Goal: Task Accomplishment & Management: Use online tool/utility

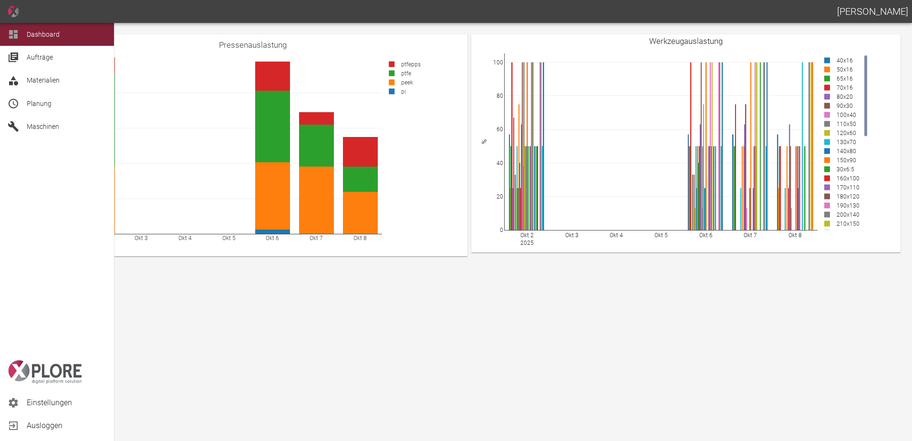
click at [47, 100] on span "Planung" at bounding box center [39, 104] width 25 height 8
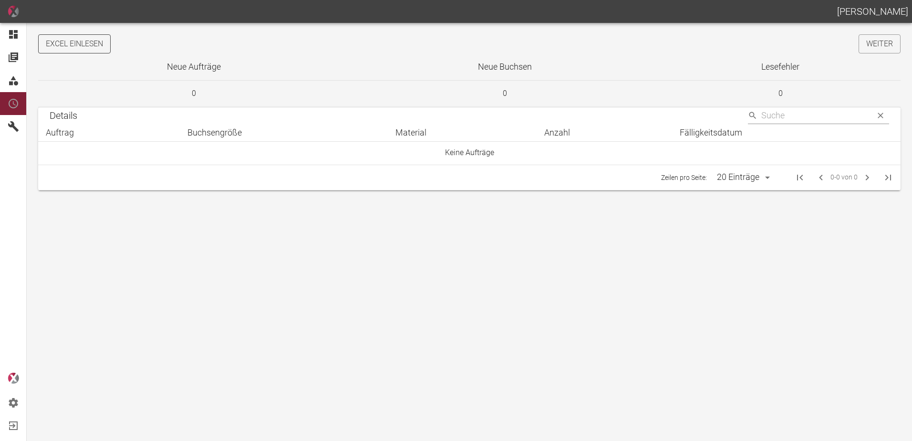
click at [89, 47] on button "Excel einlesen" at bounding box center [74, 43] width 73 height 19
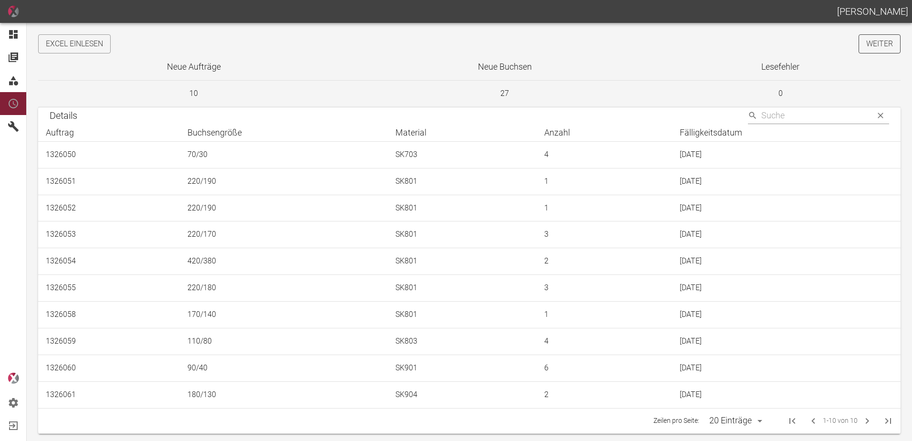
click at [872, 52] on link "Weiter" at bounding box center [880, 43] width 42 height 19
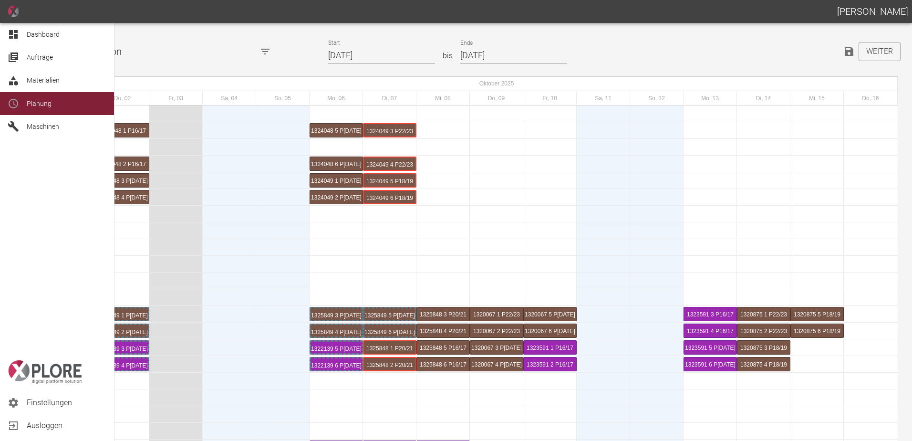
click at [6, 35] on div "Dashboard" at bounding box center [57, 34] width 114 height 23
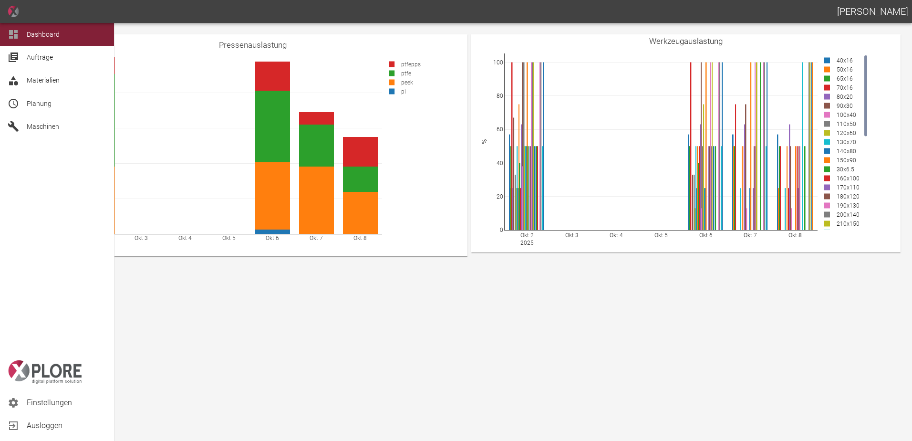
click at [27, 105] on span "Planung" at bounding box center [39, 104] width 25 height 8
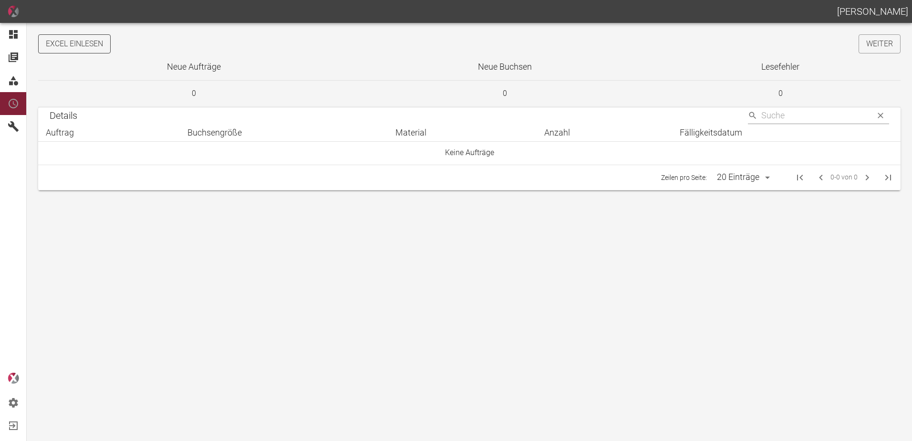
click at [95, 45] on button "Excel einlesen" at bounding box center [74, 43] width 73 height 19
click at [873, 41] on link "Weiter" at bounding box center [880, 43] width 42 height 19
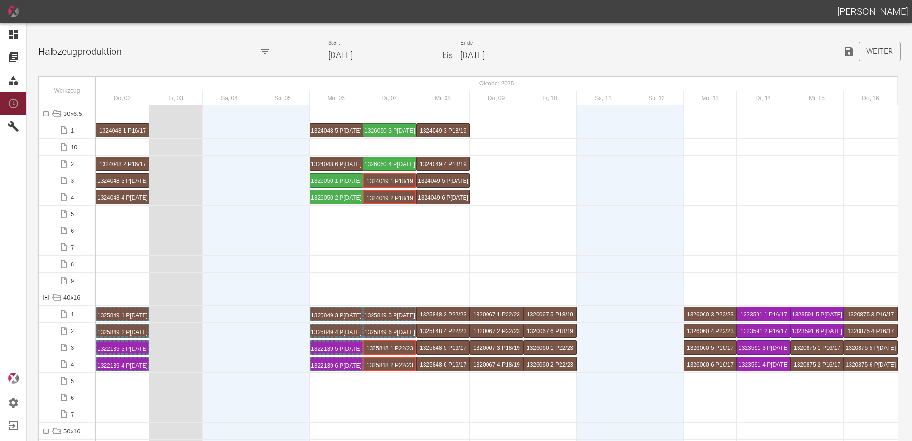
click at [396, 57] on input "02.10.2025" at bounding box center [381, 55] width 107 height 17
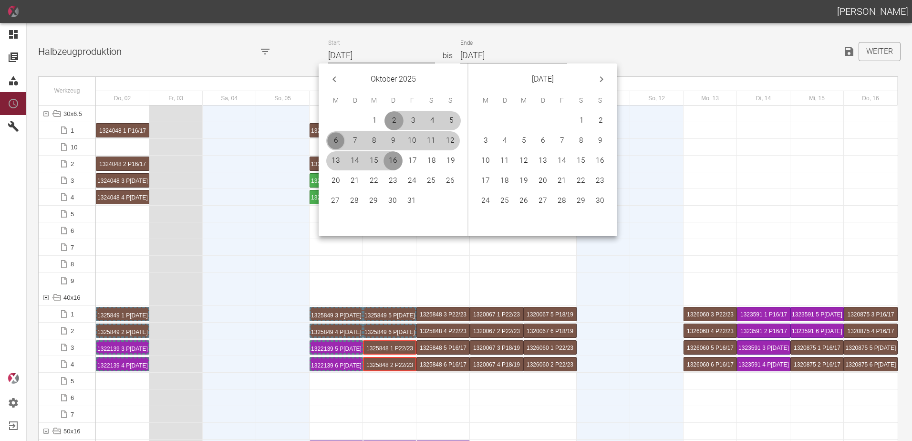
click at [334, 141] on button "6" at bounding box center [335, 140] width 19 height 19
type input "[DATE]"
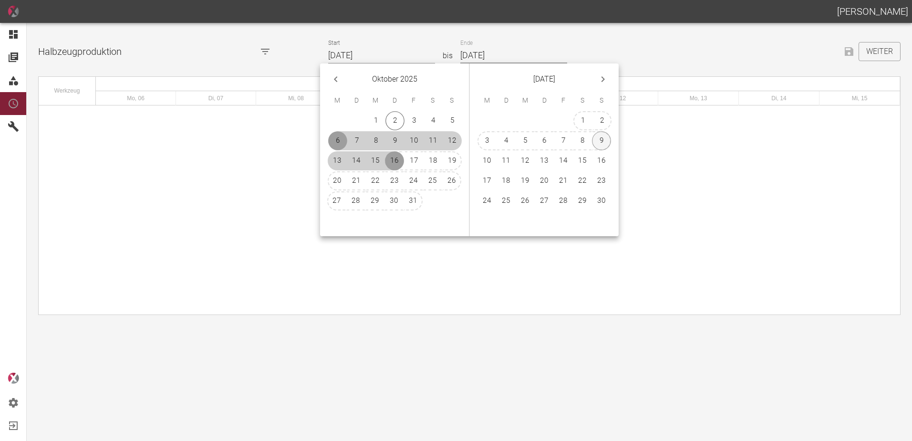
click at [598, 143] on button "9" at bounding box center [601, 140] width 19 height 19
type input "[DATE]"
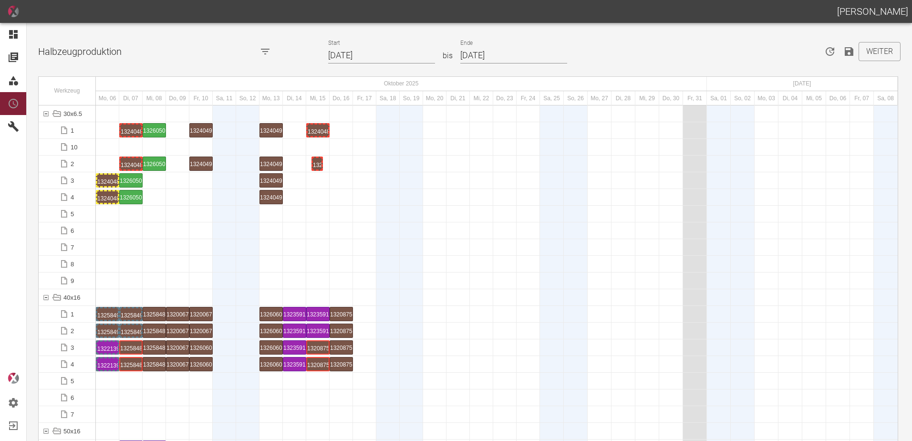
drag, startPoint x: 111, startPoint y: 163, endPoint x: 323, endPoint y: 159, distance: 212.3
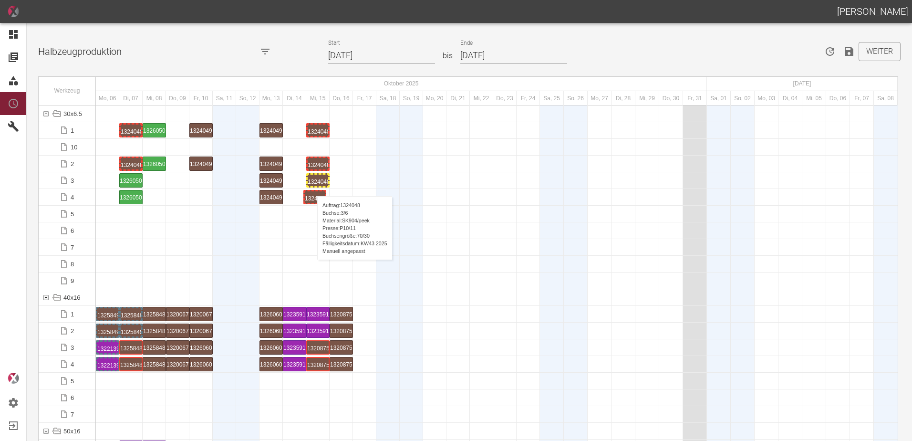
drag, startPoint x: 105, startPoint y: 197, endPoint x: 312, endPoint y: 187, distance: 207.7
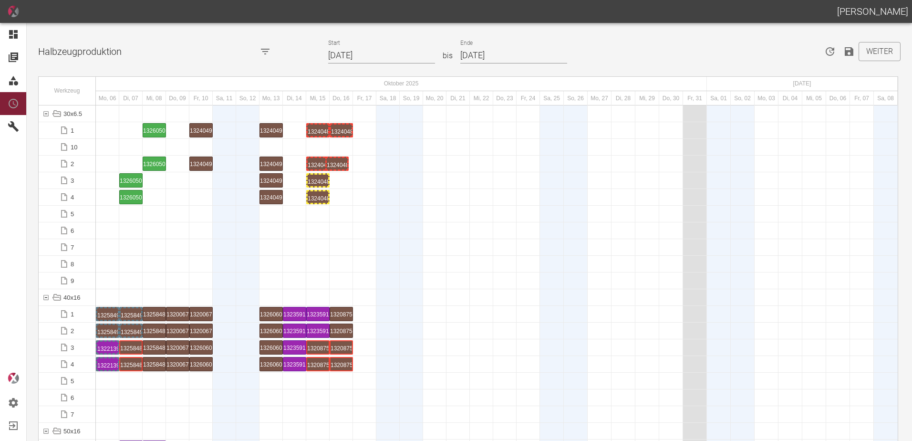
drag, startPoint x: 136, startPoint y: 164, endPoint x: 342, endPoint y: 152, distance: 205.9
click at [340, 131] on div "1324048 5 P[DATE]" at bounding box center [341, 130] width 21 height 11
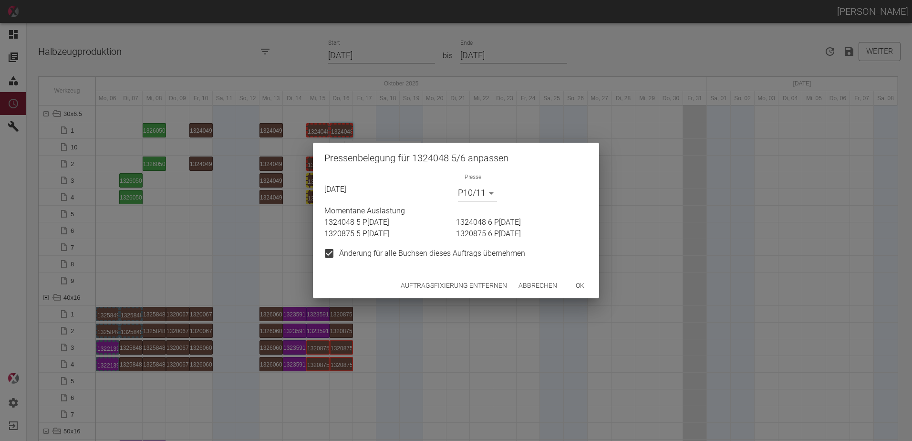
click at [428, 287] on button "Auftragsfixierung entfernen" at bounding box center [454, 286] width 114 height 18
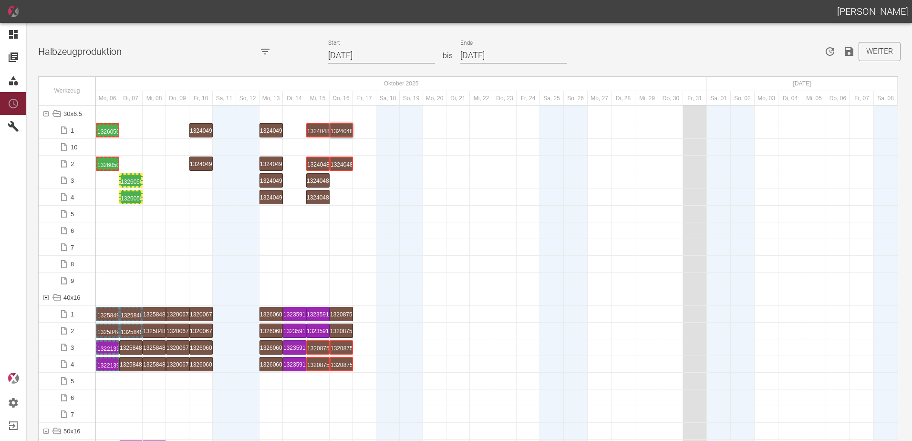
drag, startPoint x: 155, startPoint y: 160, endPoint x: 109, endPoint y: 157, distance: 46.4
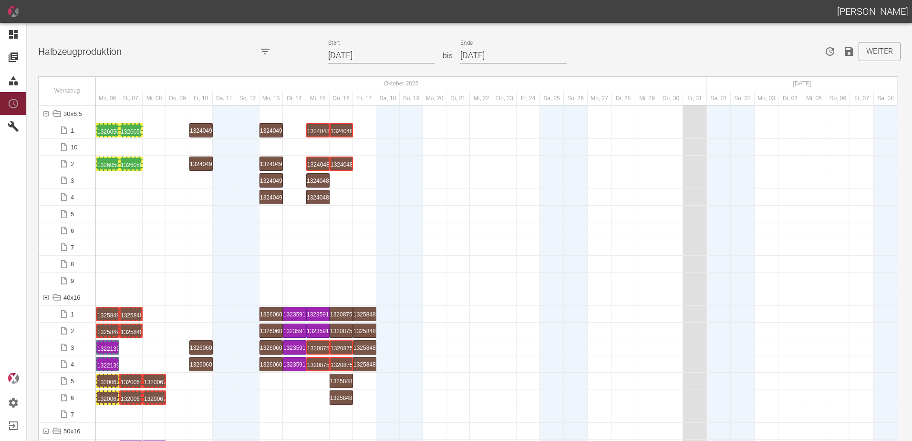
scroll to position [620, 0]
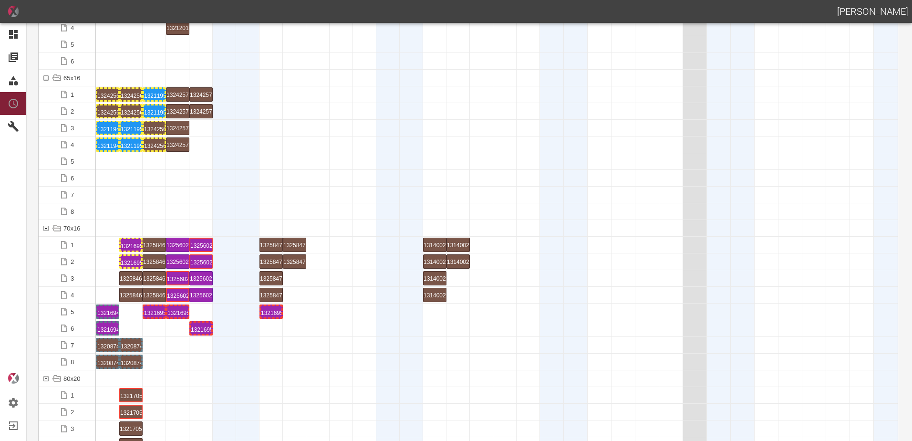
click at [104, 295] on div at bounding box center [107, 295] width 23 height 16
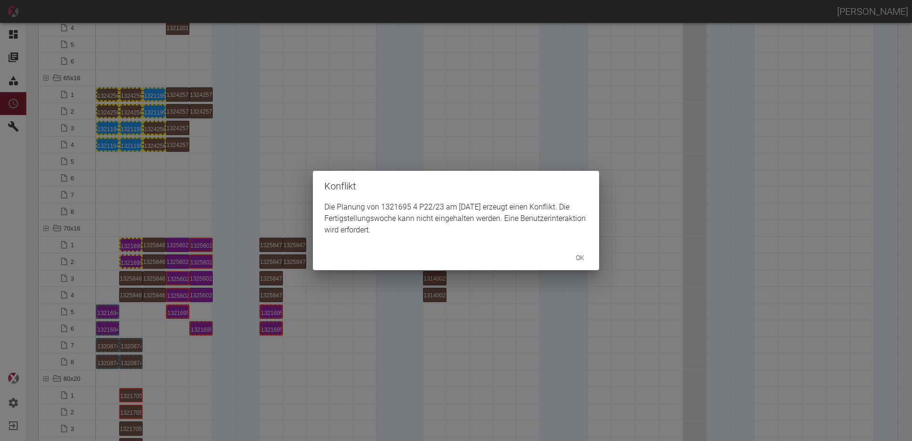
drag, startPoint x: 120, startPoint y: 239, endPoint x: 124, endPoint y: 243, distance: 5.7
click at [121, 239] on div "Konflikt Die Planung von 1321695 4 P22/23 am [DATE] erzeugt einen Konflikt. Die…" at bounding box center [456, 220] width 912 height 441
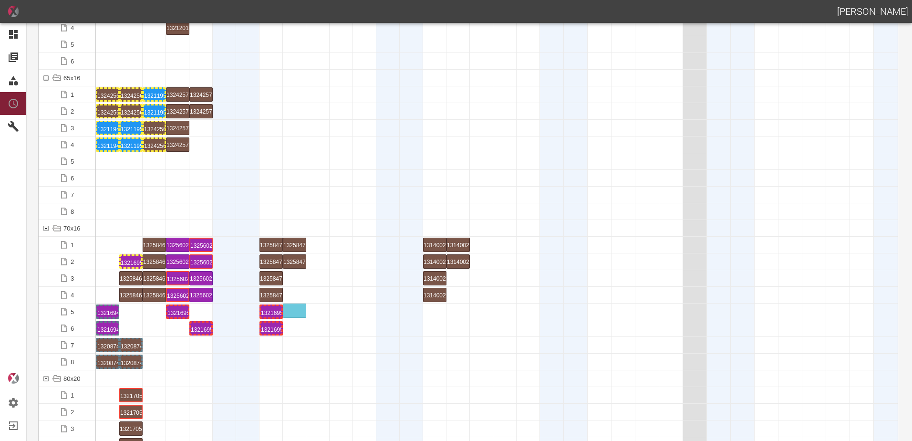
drag, startPoint x: 126, startPoint y: 244, endPoint x: 291, endPoint y: 302, distance: 175.5
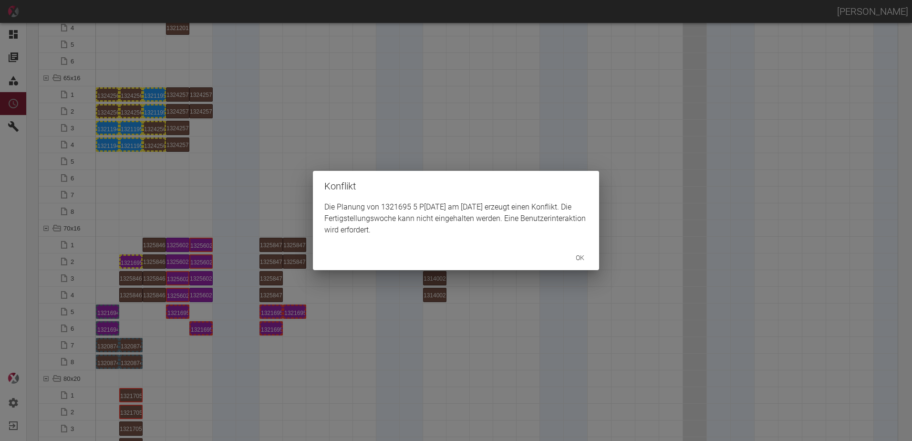
click at [101, 261] on div "Konflikt Die Planung von 1321695 5 P[DATE] am [DATE] erzeugt einen Konflikt. Di…" at bounding box center [456, 220] width 912 height 441
click at [281, 361] on div "Konflikt Die Planung von 1321695 6 P[DATE] am [DATE] erzeugt einen Konflikt. Di…" at bounding box center [456, 220] width 912 height 441
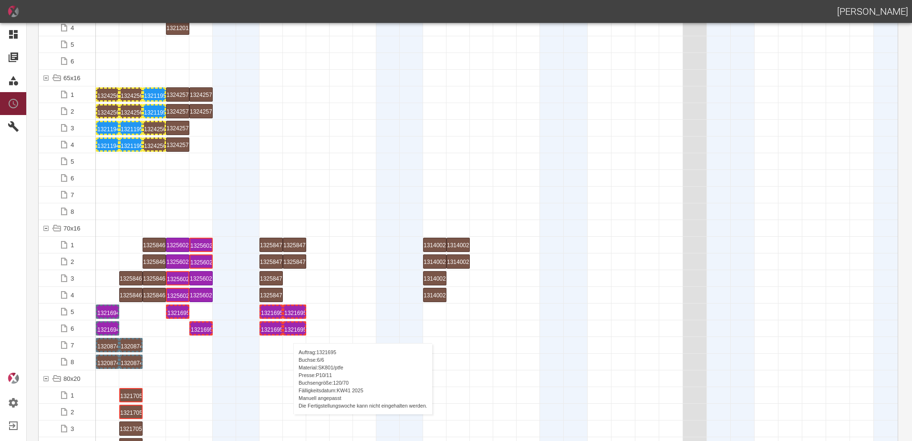
click at [289, 330] on div "1321695 6 P[DATE]" at bounding box center [294, 327] width 21 height 11
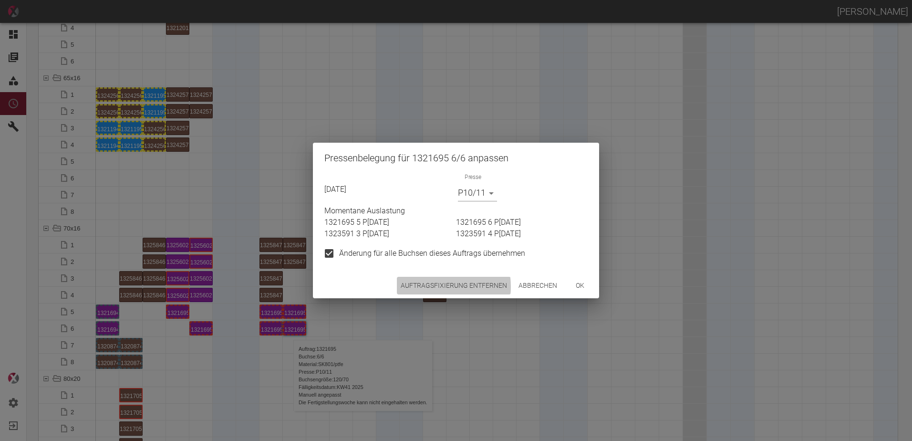
click at [418, 286] on button "Auftragsfixierung entfernen" at bounding box center [454, 286] width 114 height 18
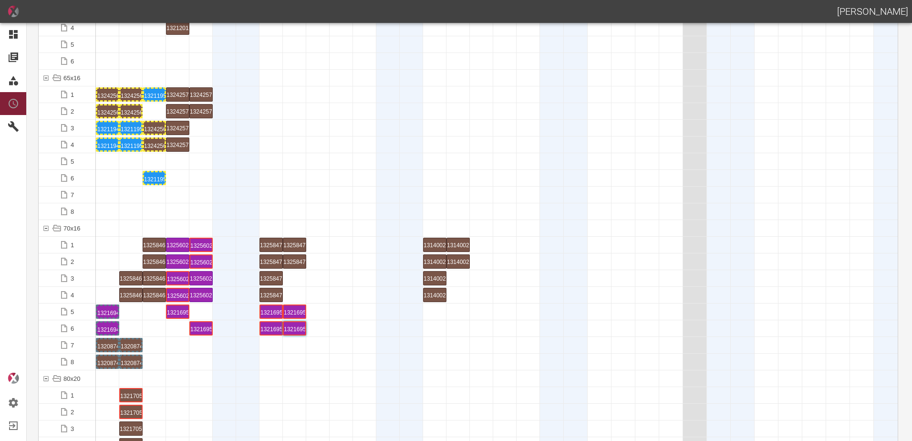
click at [152, 92] on div "1321195 3 P[DATE]" at bounding box center [154, 94] width 21 height 11
drag, startPoint x: 154, startPoint y: 131, endPoint x: 153, endPoint y: 90, distance: 41.0
drag, startPoint x: 156, startPoint y: 143, endPoint x: 156, endPoint y: 113, distance: 30.5
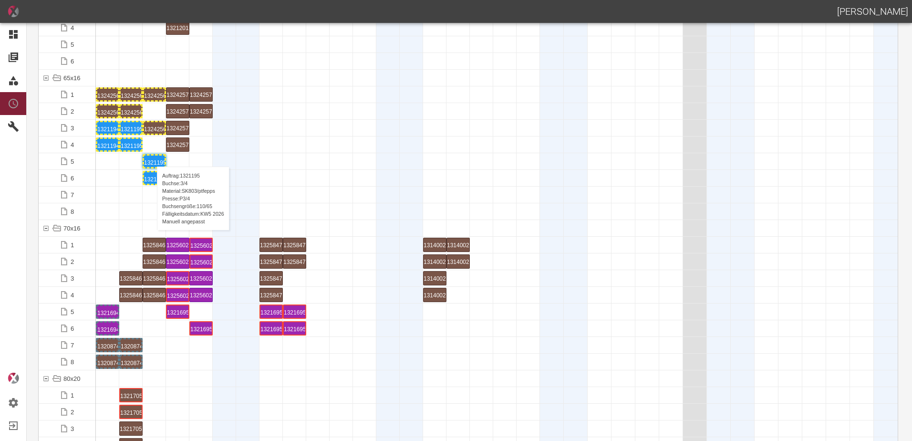
click at [152, 157] on div "1321195 3 P[DATE]" at bounding box center [154, 161] width 21 height 11
drag, startPoint x: 150, startPoint y: 159, endPoint x: 152, endPoint y: 125, distance: 34.4
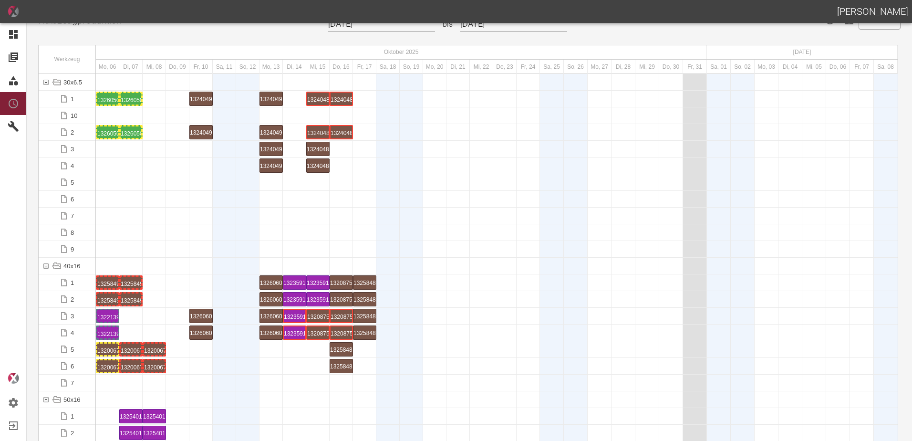
scroll to position [0, 0]
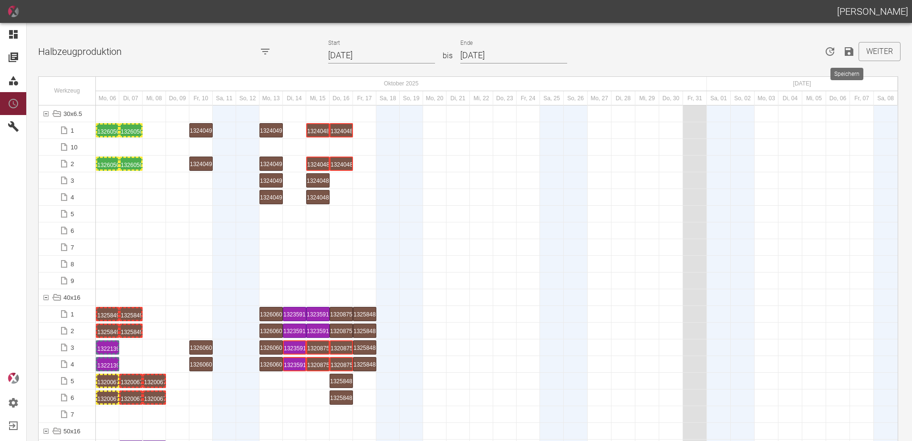
click at [845, 55] on icon "Speichern" at bounding box center [849, 51] width 9 height 9
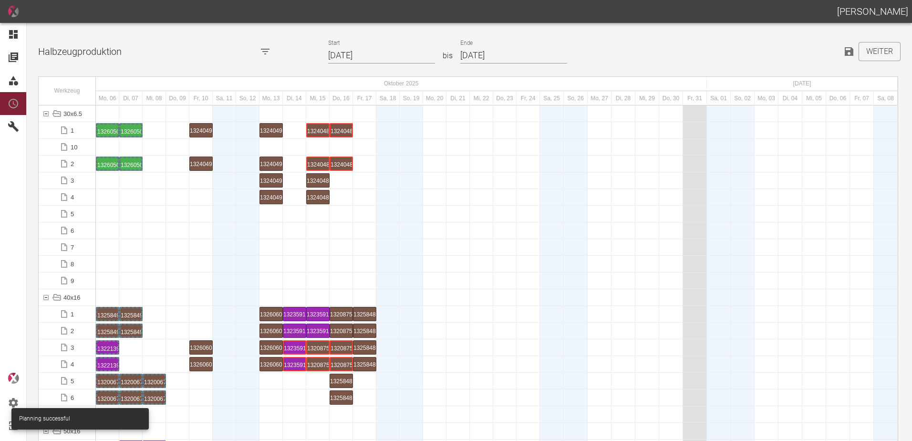
click at [156, 277] on div at bounding box center [154, 280] width 23 height 16
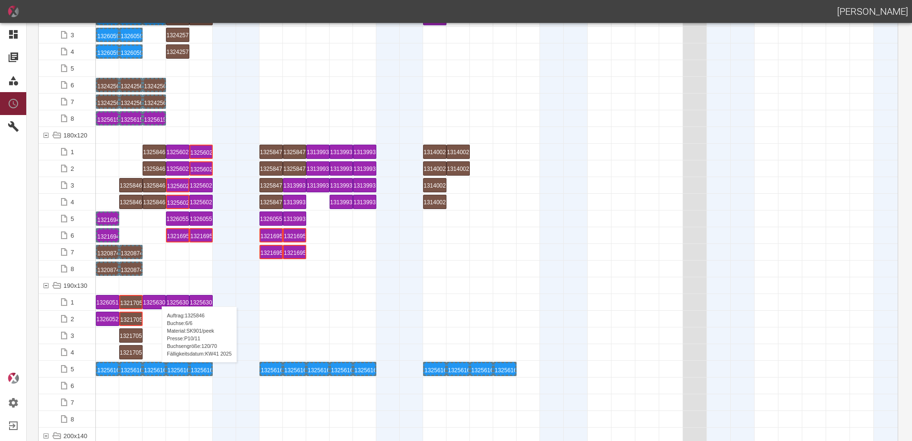
scroll to position [2290, 0]
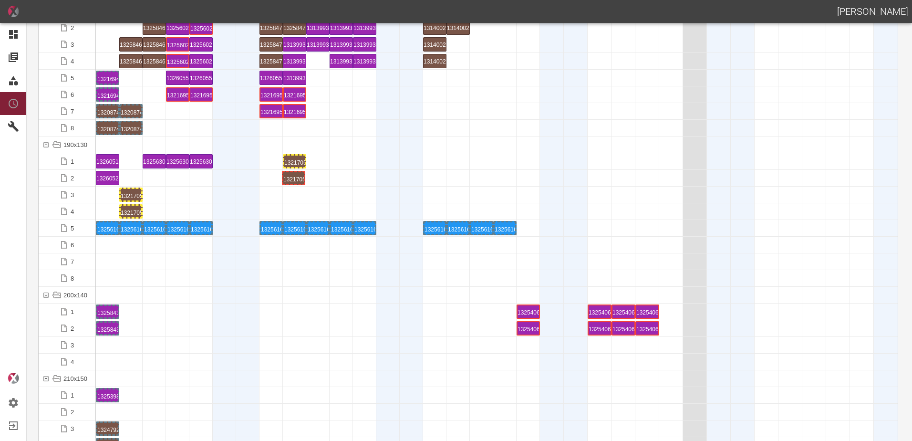
drag, startPoint x: 138, startPoint y: 177, endPoint x: 293, endPoint y: 169, distance: 155.2
drag, startPoint x: 129, startPoint y: 194, endPoint x: 290, endPoint y: 182, distance: 161.2
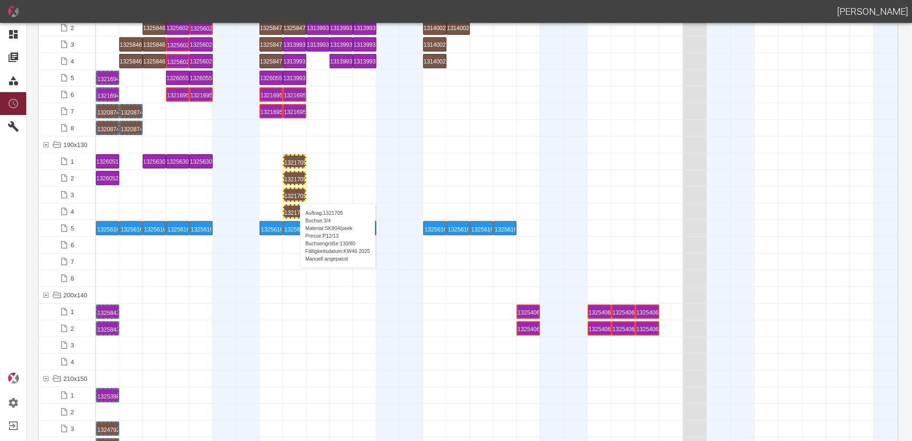
click at [295, 194] on div "1321705 3 P[DATE]" at bounding box center [294, 194] width 21 height 11
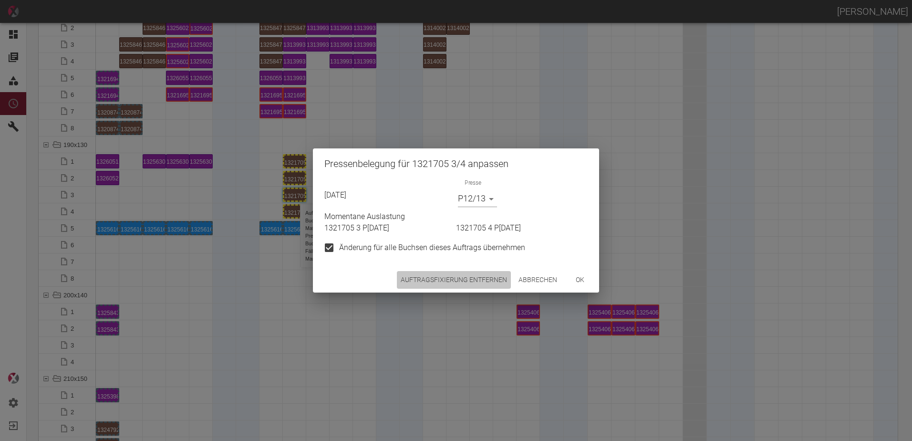
click at [464, 275] on button "Auftragsfixierung entfernen" at bounding box center [454, 280] width 114 height 18
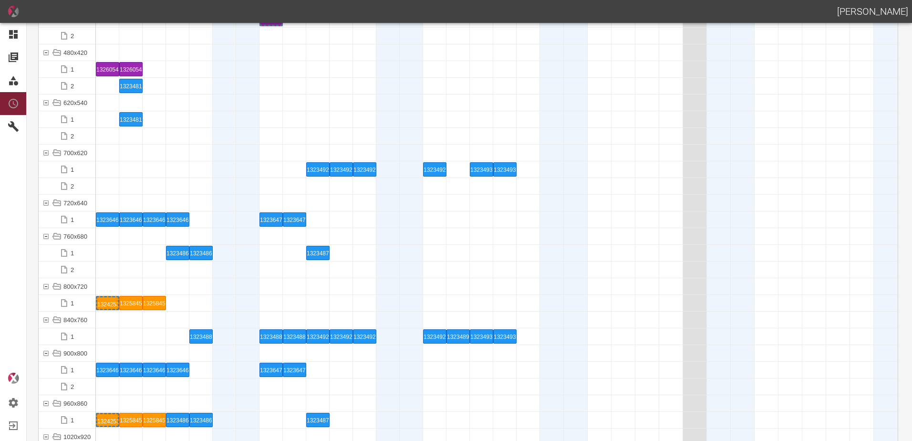
scroll to position [3600, 0]
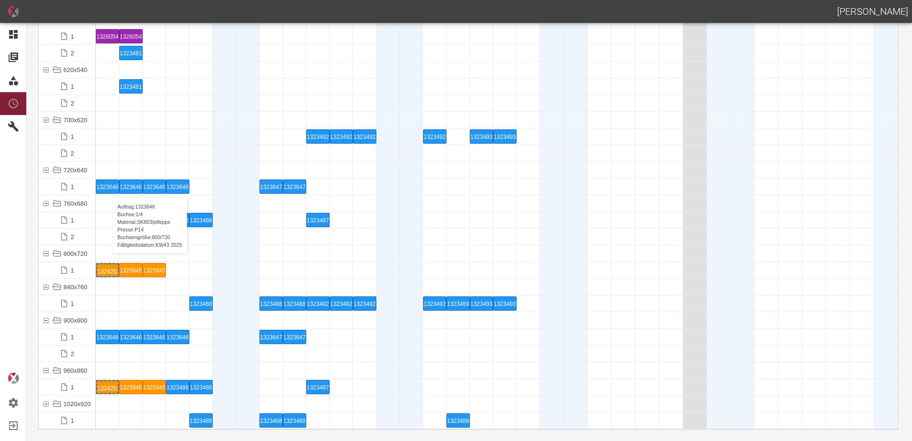
click at [107, 188] on div "1323646 1 P14" at bounding box center [107, 186] width 22 height 13
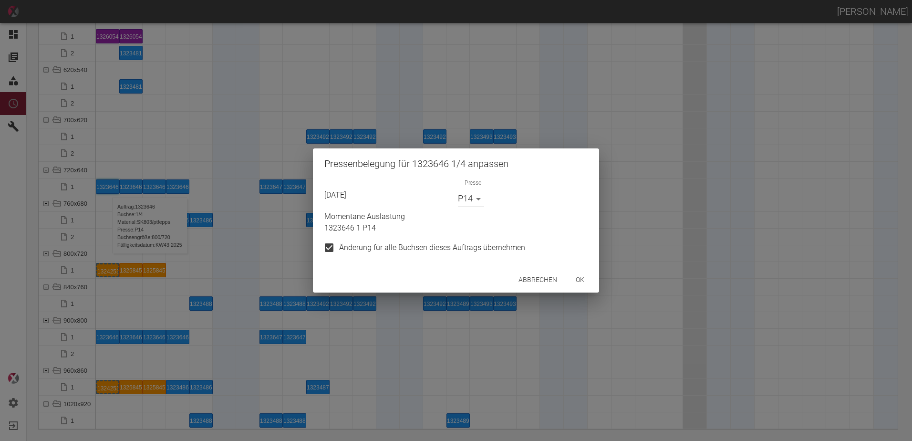
click at [572, 281] on button "ok" at bounding box center [580, 280] width 31 height 18
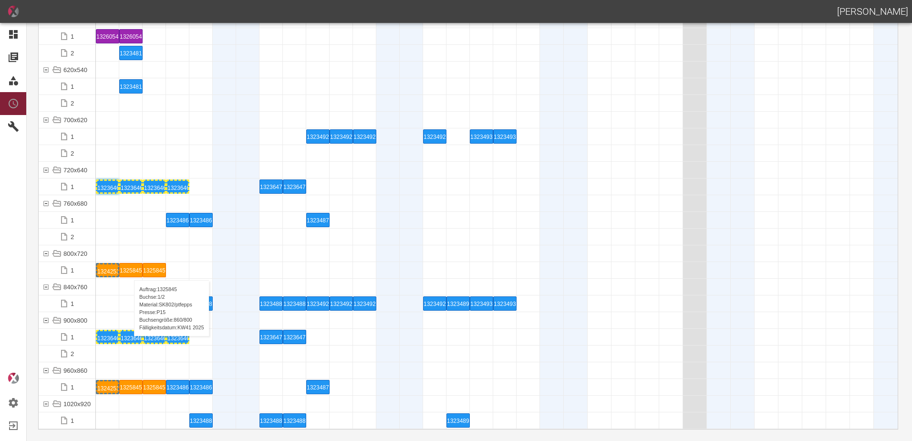
click at [129, 270] on div "1325845 1 P15" at bounding box center [131, 269] width 22 height 13
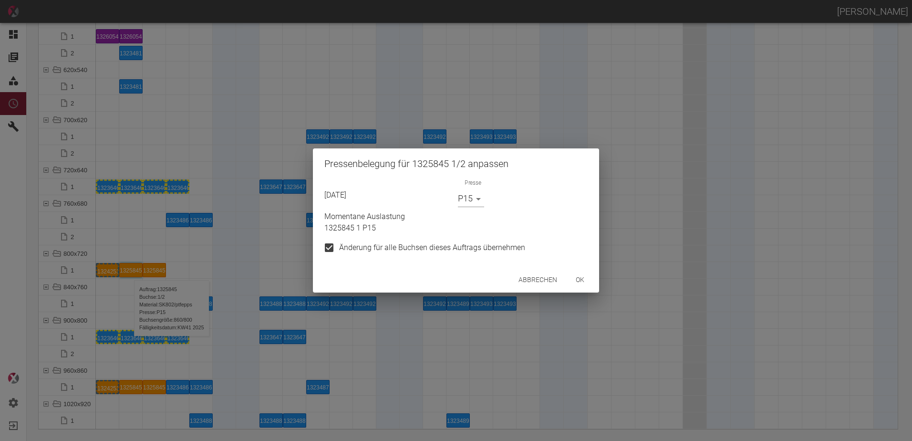
click at [565, 280] on div "Abbrechen ok" at bounding box center [456, 279] width 286 height 25
click at [586, 276] on button "ok" at bounding box center [580, 280] width 31 height 18
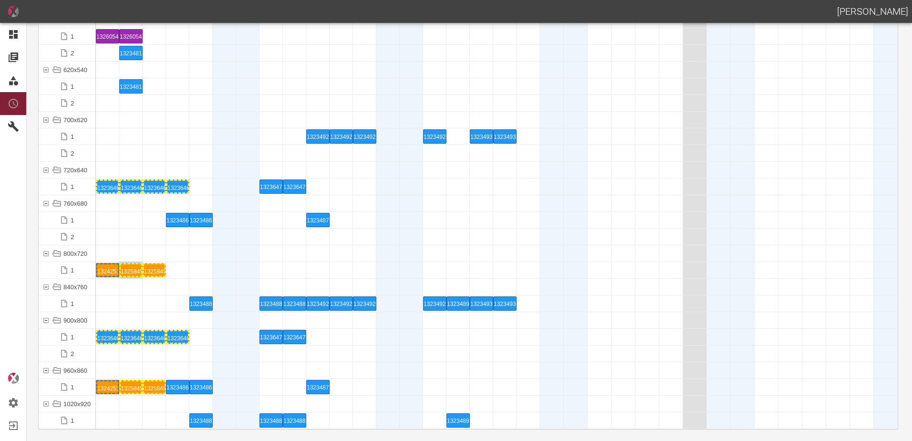
scroll to position [3362, 0]
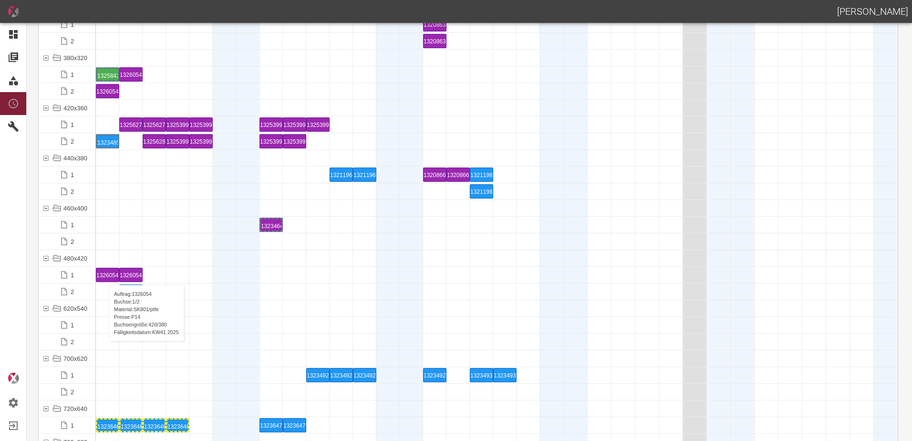
click at [104, 275] on div "1326054 1 P14" at bounding box center [107, 274] width 22 height 13
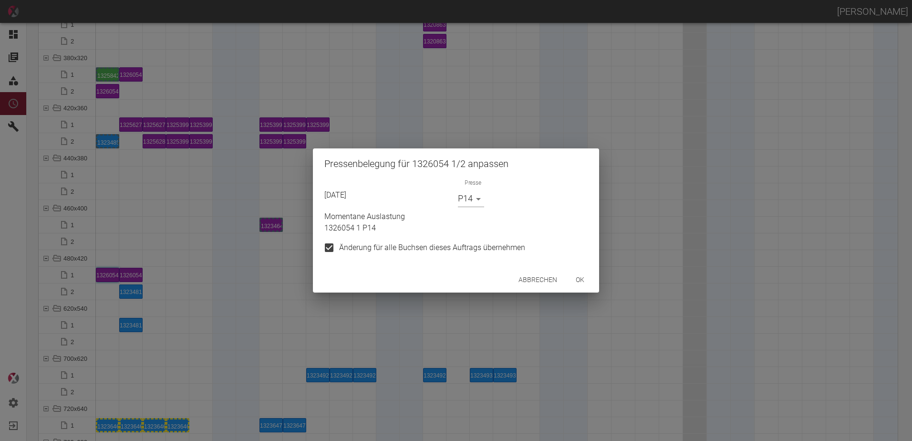
click at [467, 204] on body "[PERSON_NAME] Dashboard Aufträge Materialien Planung Maschinen Einstellungen Au…" at bounding box center [456, 220] width 912 height 441
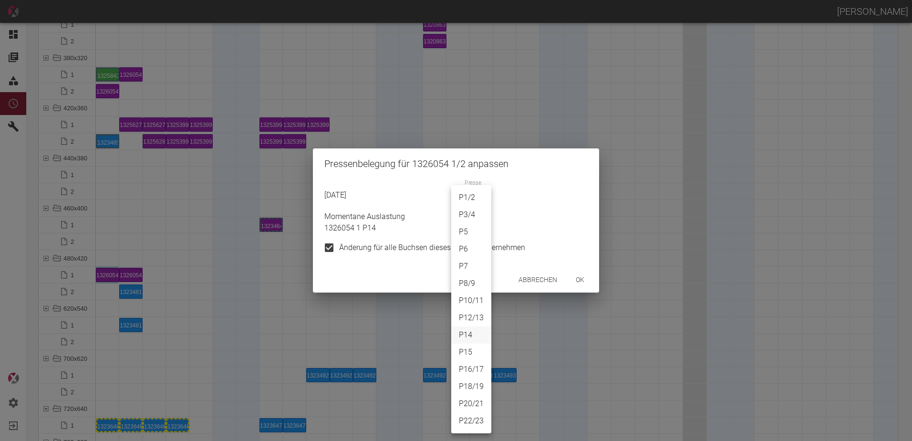
click at [467, 349] on li "P15" at bounding box center [471, 351] width 40 height 17
type input "P15"
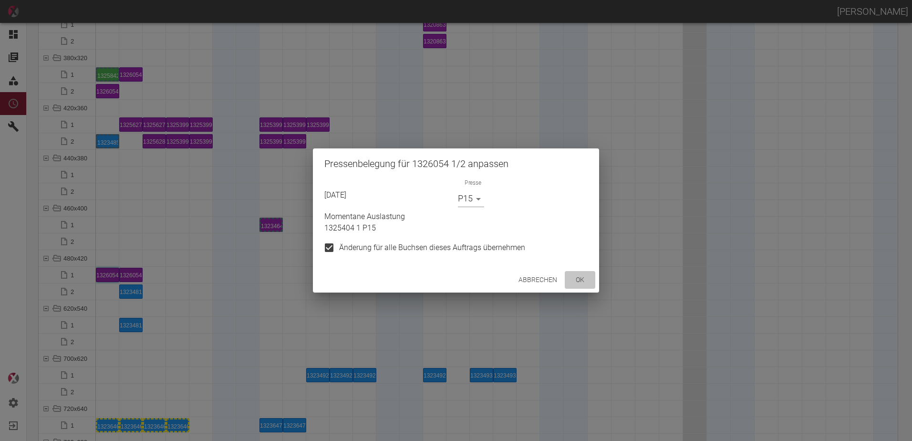
click at [572, 286] on button "ok" at bounding box center [580, 280] width 31 height 18
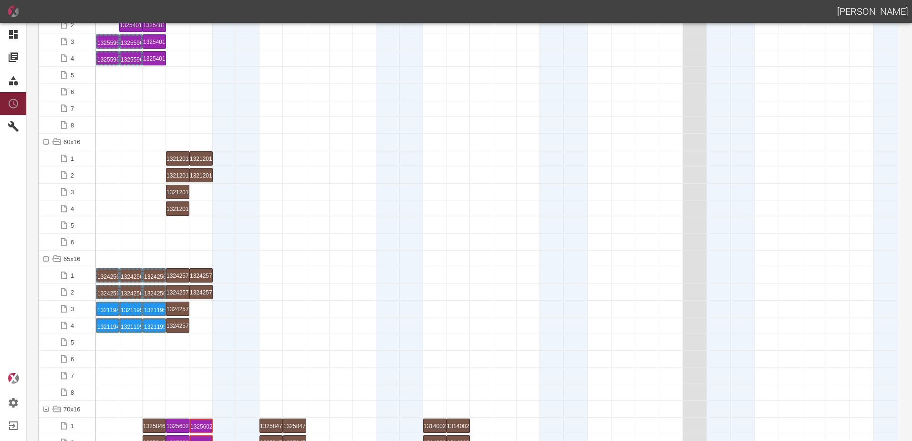
scroll to position [620, 0]
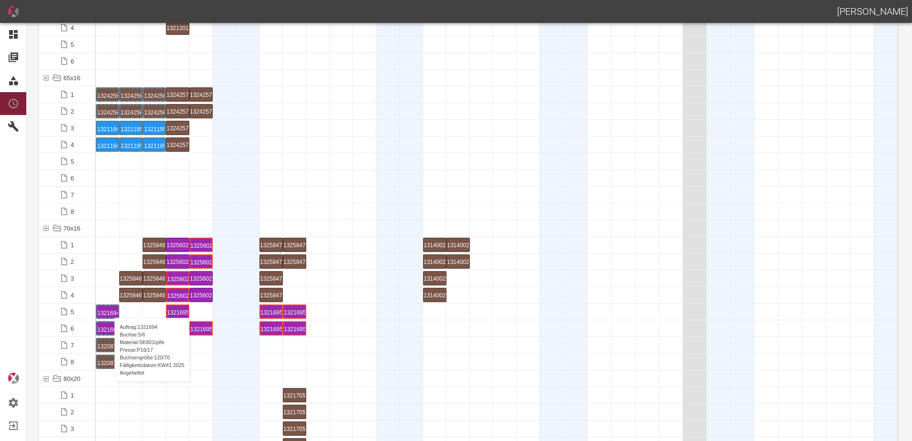
click at [110, 308] on div "1321694 5 P16/17" at bounding box center [107, 311] width 21 height 11
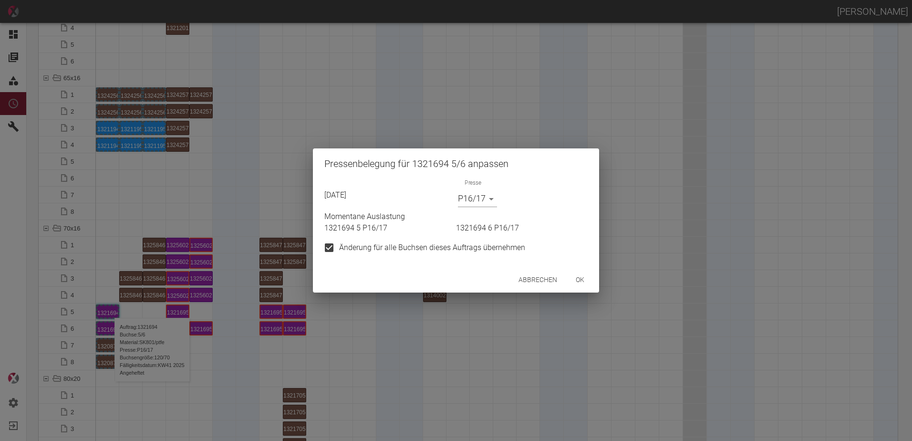
click at [493, 204] on body "[PERSON_NAME] Dashboard Aufträge Materialien Planung Maschinen Einstellungen Au…" at bounding box center [456, 220] width 912 height 441
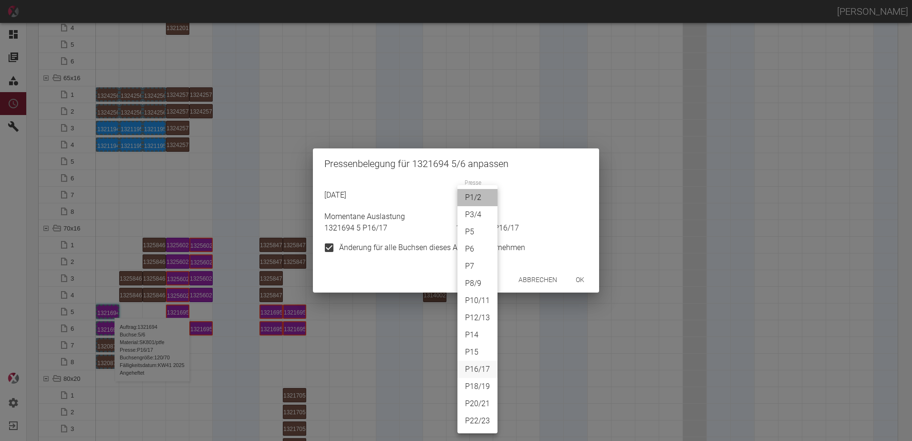
click at [486, 199] on li "P1/2" at bounding box center [477, 197] width 40 height 17
type input "P1/2"
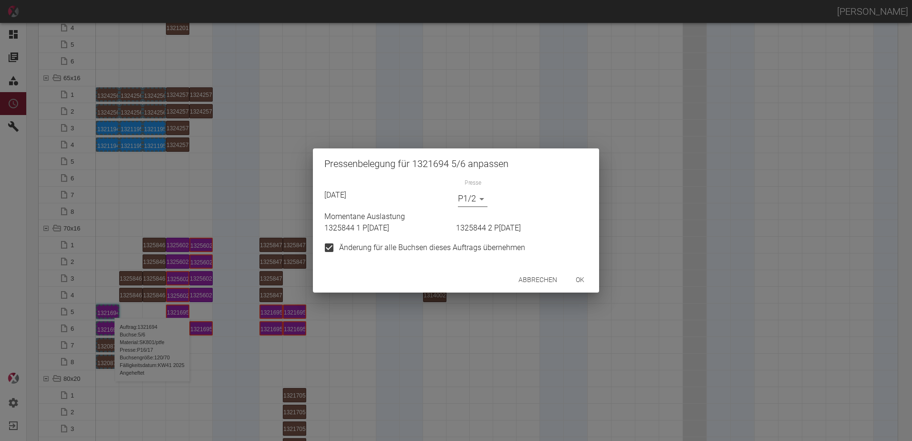
click at [575, 282] on button "ok" at bounding box center [580, 280] width 31 height 18
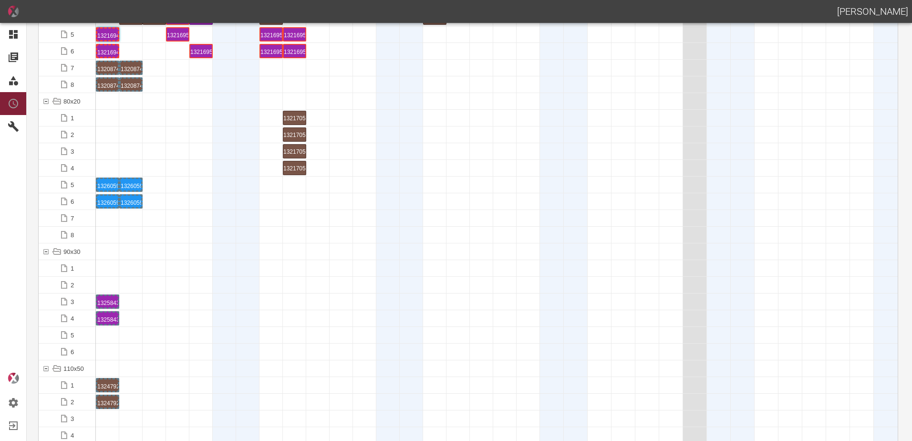
scroll to position [906, 0]
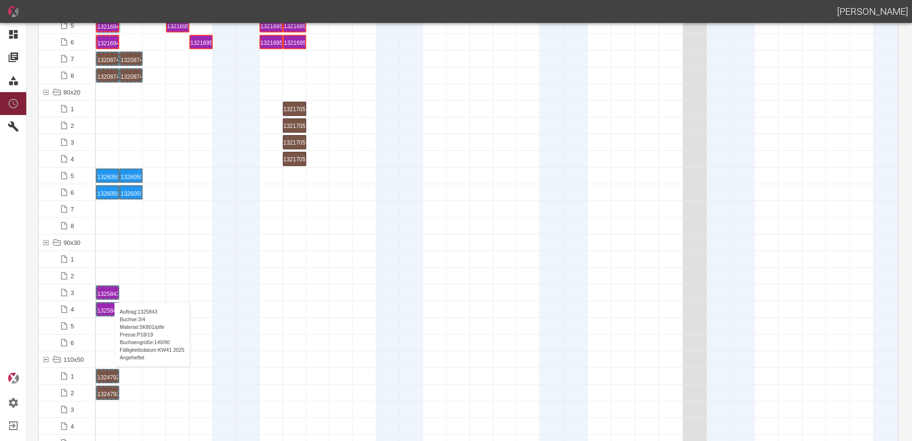
click at [110, 293] on div "1325843 3 P18/19" at bounding box center [107, 292] width 21 height 11
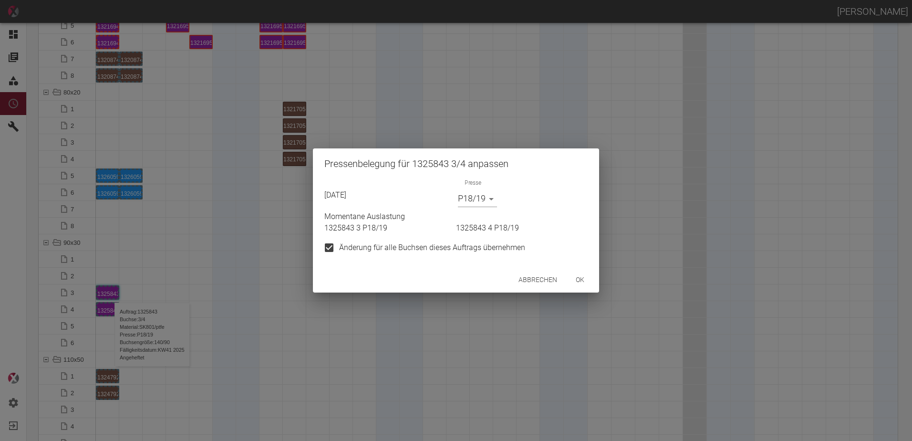
click at [484, 195] on body "[PERSON_NAME] Dashboard Aufträge Materialien Planung Maschinen Einstellungen Au…" at bounding box center [456, 220] width 912 height 441
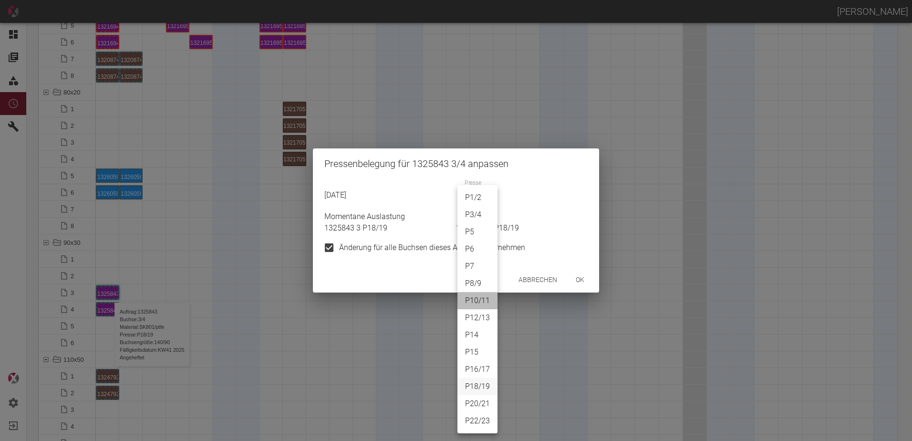
click at [483, 301] on li "P10/11" at bounding box center [477, 300] width 40 height 17
type input "P10/11"
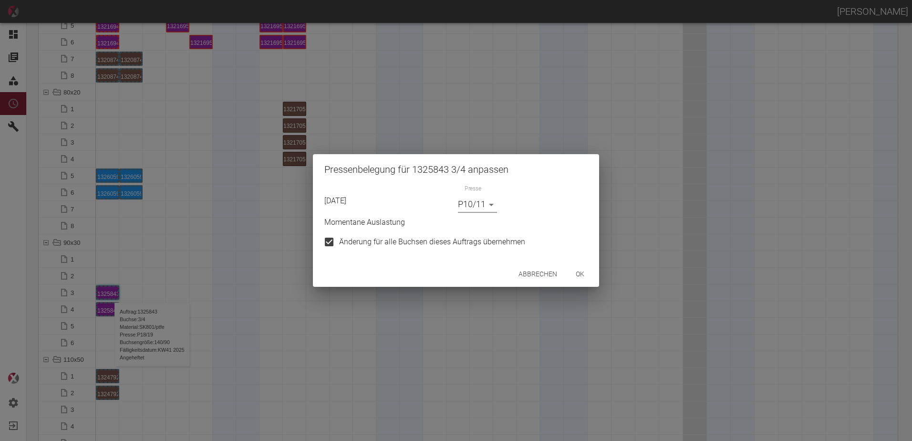
click at [585, 273] on button "ok" at bounding box center [580, 274] width 31 height 18
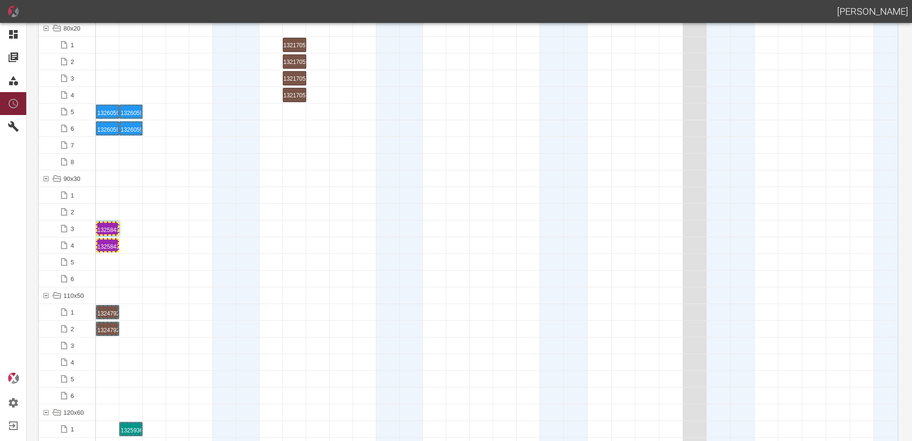
scroll to position [1049, 0]
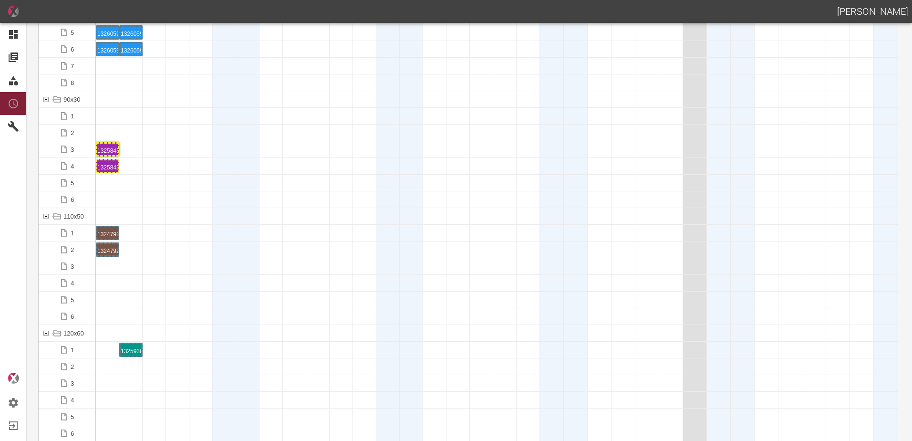
click at [192, 253] on div at bounding box center [200, 249] width 23 height 16
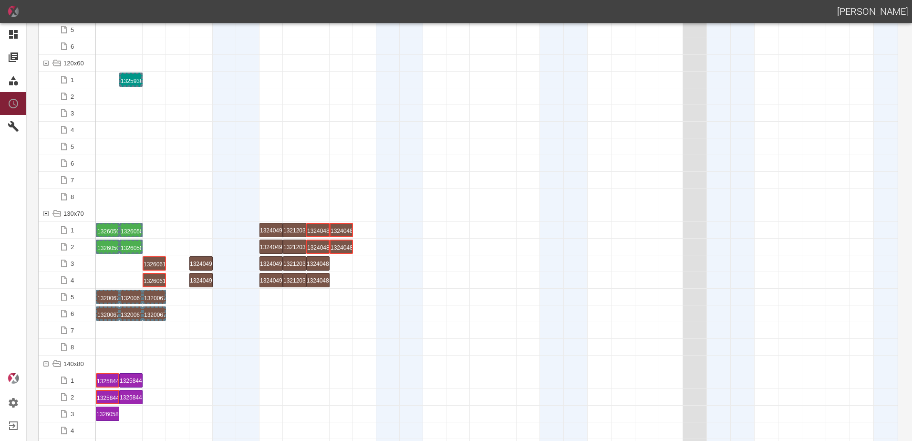
scroll to position [1431, 0]
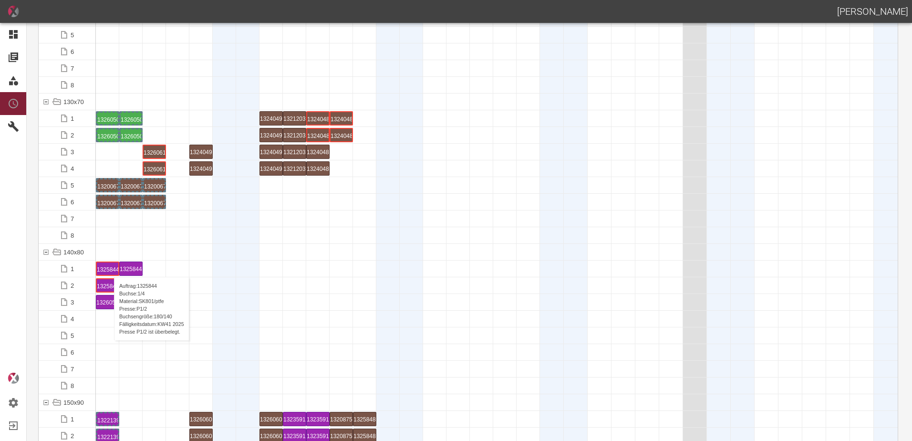
click at [109, 267] on div "1325844 1 P[DATE]" at bounding box center [107, 268] width 21 height 12
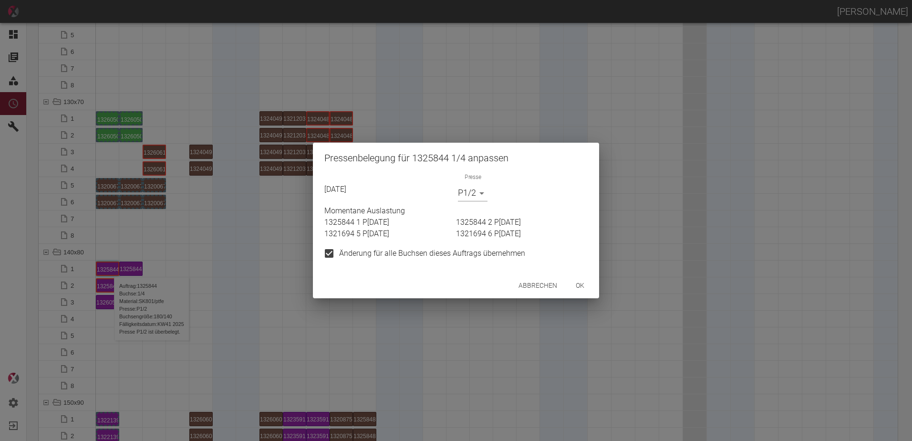
click at [473, 190] on body "[PERSON_NAME] Dashboard Aufträge Materialien Planung Maschinen Einstellungen Au…" at bounding box center [456, 220] width 912 height 441
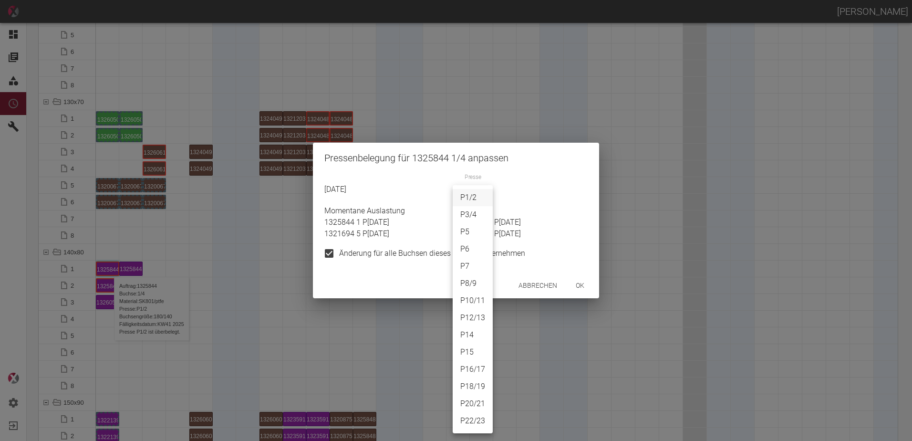
click at [476, 368] on li "P16/17" at bounding box center [473, 369] width 40 height 17
type input "P16/17"
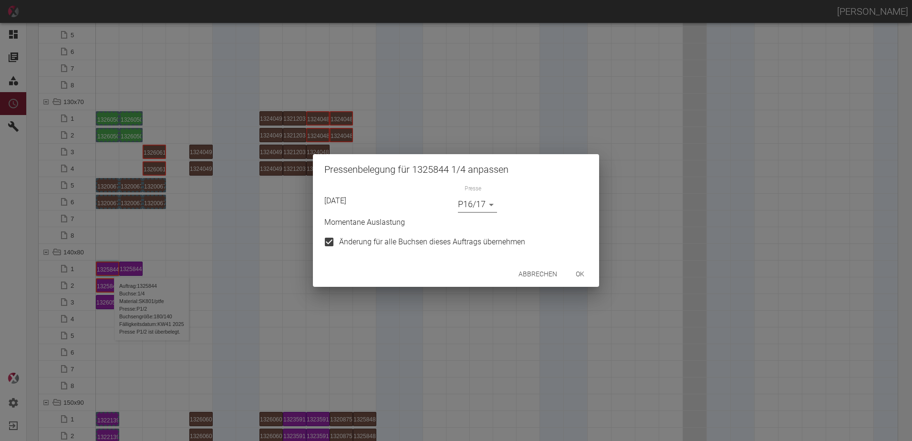
click at [578, 273] on button "ok" at bounding box center [580, 274] width 31 height 18
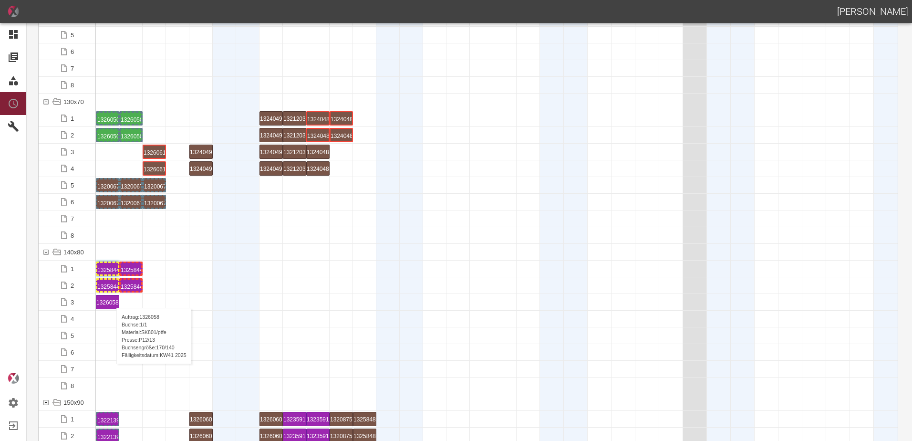
click at [112, 298] on div "1326058 1 P[DATE]" at bounding box center [107, 301] width 22 height 13
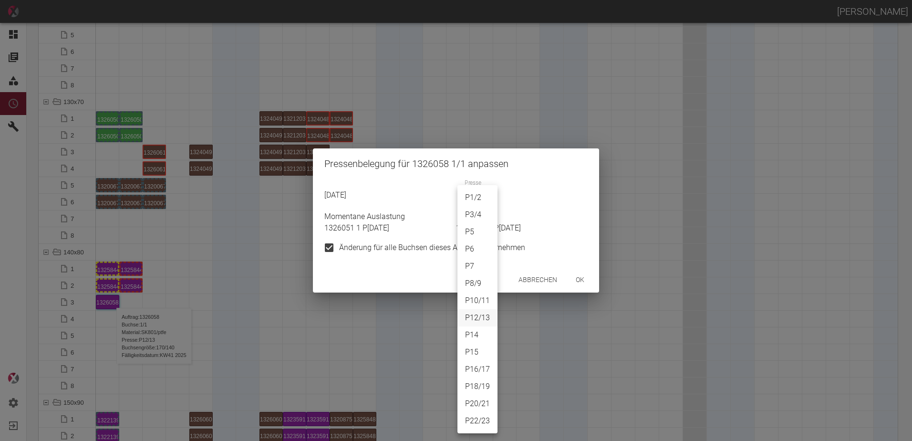
click at [477, 201] on body "[PERSON_NAME] Dashboard Aufträge Materialien Planung Maschinen Einstellungen Au…" at bounding box center [456, 220] width 912 height 441
click at [478, 388] on li "P18/19" at bounding box center [477, 386] width 40 height 17
type input "P18/19"
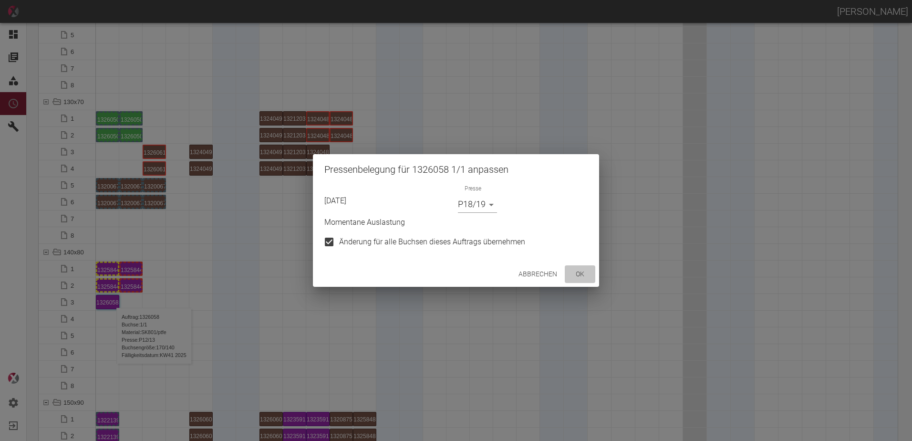
click at [588, 277] on button "ok" at bounding box center [580, 274] width 31 height 18
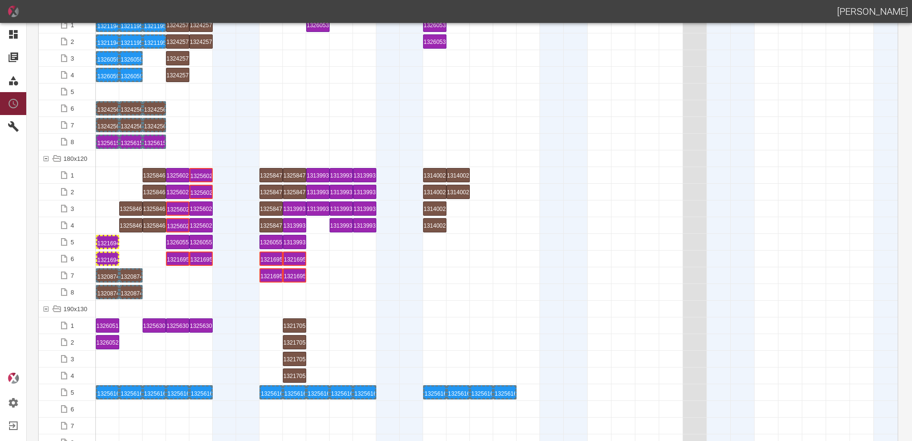
scroll to position [2147, 0]
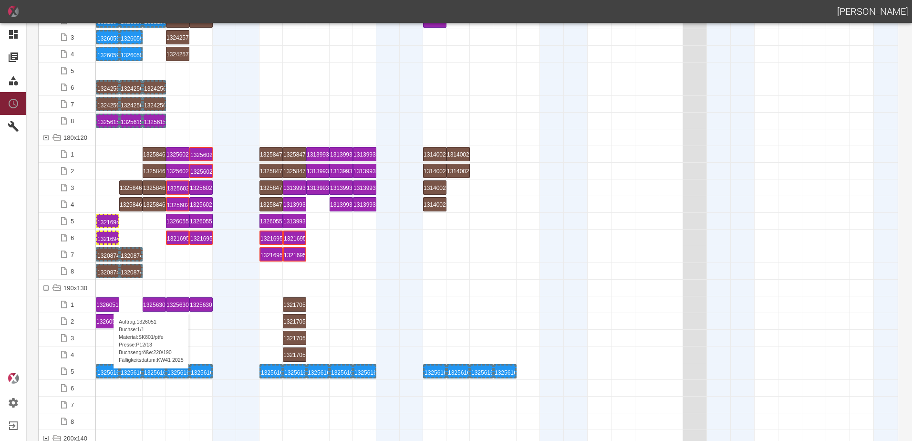
click at [109, 303] on div "1326051 1 P[DATE]" at bounding box center [107, 304] width 22 height 13
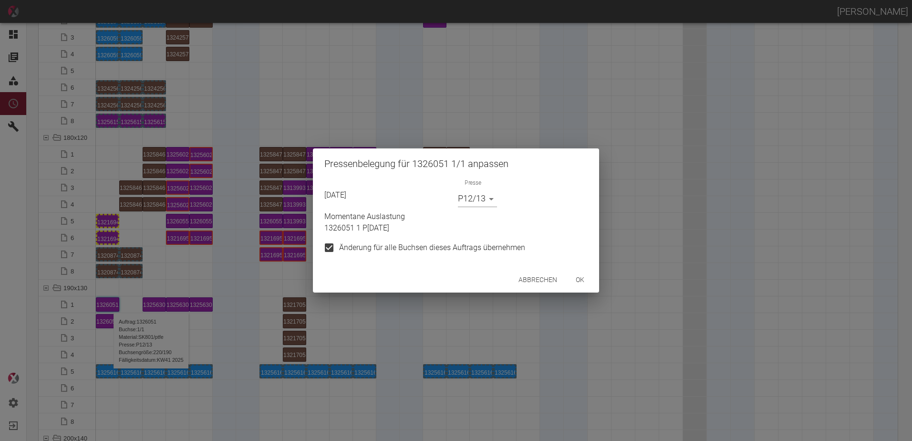
click at [473, 206] on body "[PERSON_NAME] Dashboard Aufträge Materialien Planung Maschinen Einstellungen Au…" at bounding box center [456, 220] width 912 height 441
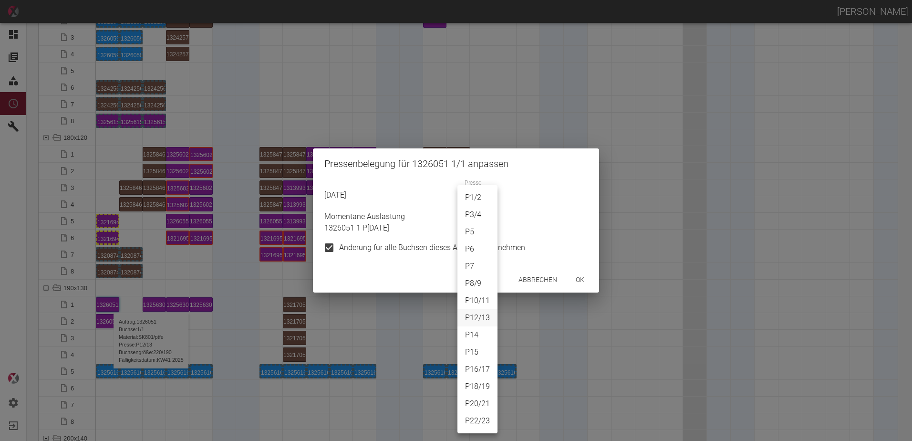
click at [477, 420] on li "P22/23" at bounding box center [477, 420] width 40 height 17
type input "P22/23"
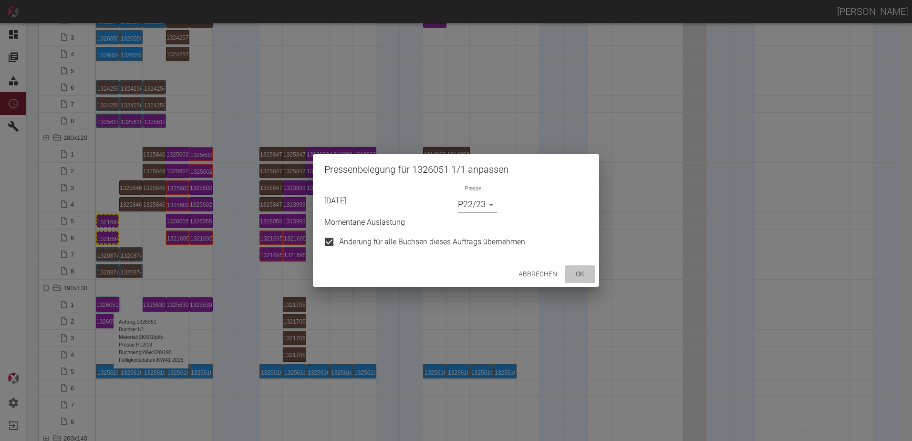
click at [579, 275] on button "ok" at bounding box center [580, 274] width 31 height 18
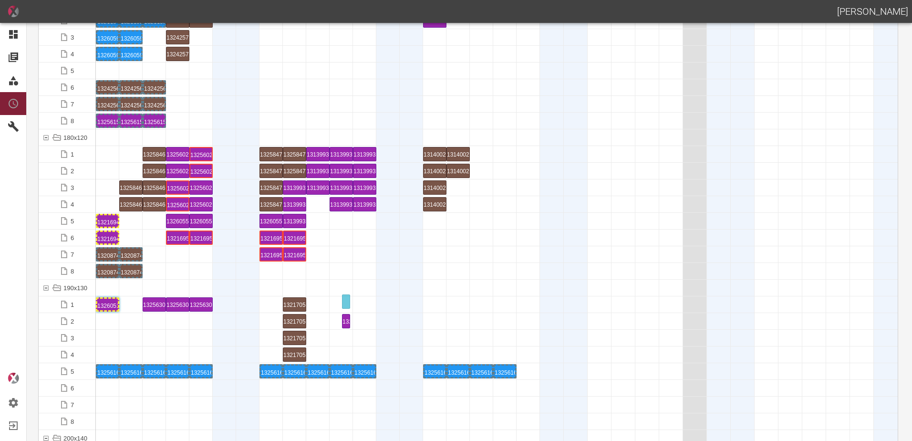
drag, startPoint x: 100, startPoint y: 320, endPoint x: 330, endPoint y: 296, distance: 230.7
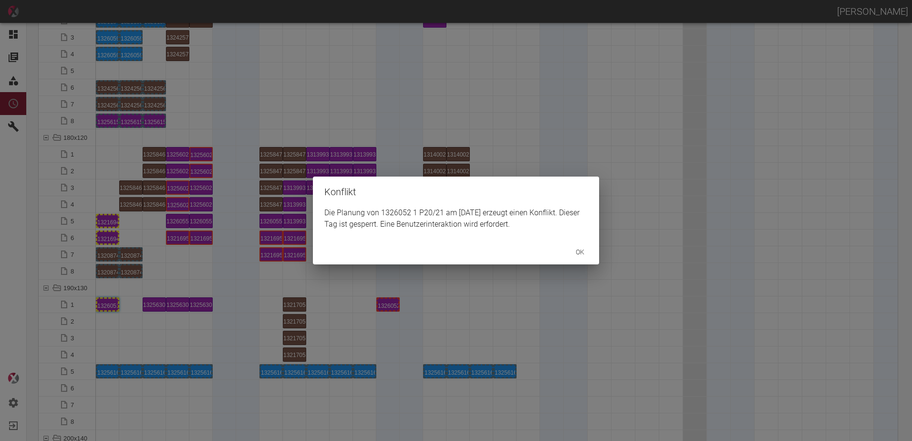
click at [390, 311] on div "Konflikt Die Planung von 1326052 1 P20/21 am [DATE] erzeugt einen Konflikt. Die…" at bounding box center [456, 220] width 912 height 441
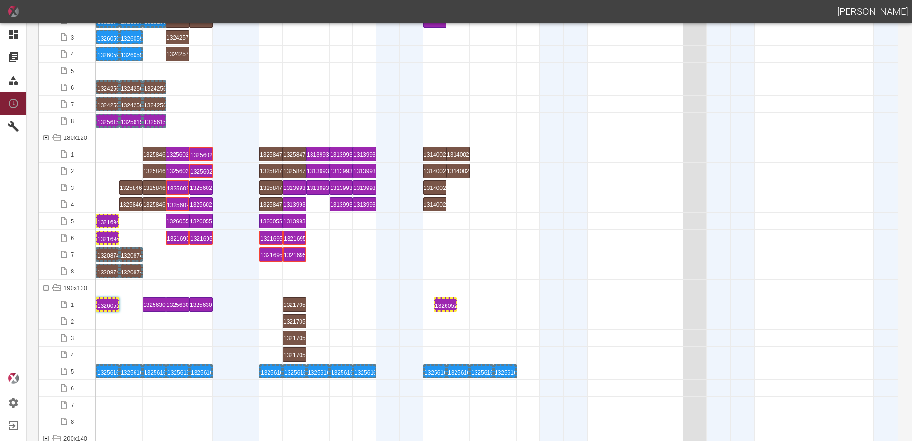
drag, startPoint x: 388, startPoint y: 306, endPoint x: 399, endPoint y: 303, distance: 10.9
click at [431, 305] on div "1326052 1 P20/21" at bounding box center [435, 304] width 21 height 11
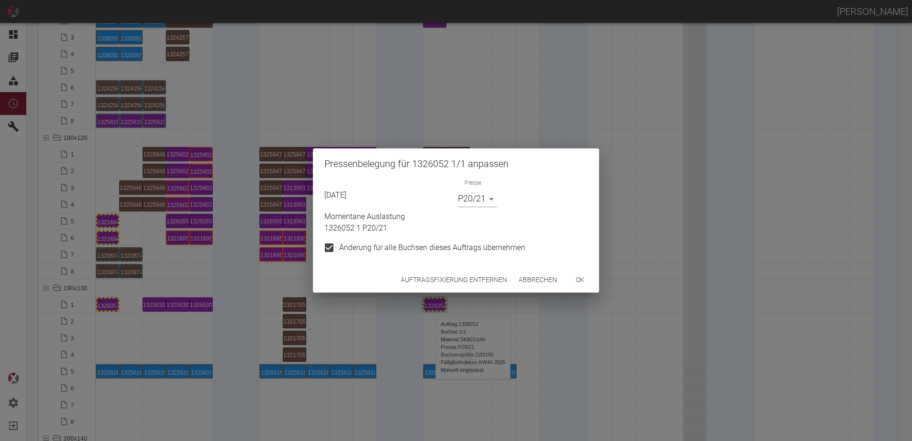
click at [440, 279] on button "Auftragsfixierung entfernen" at bounding box center [454, 280] width 114 height 18
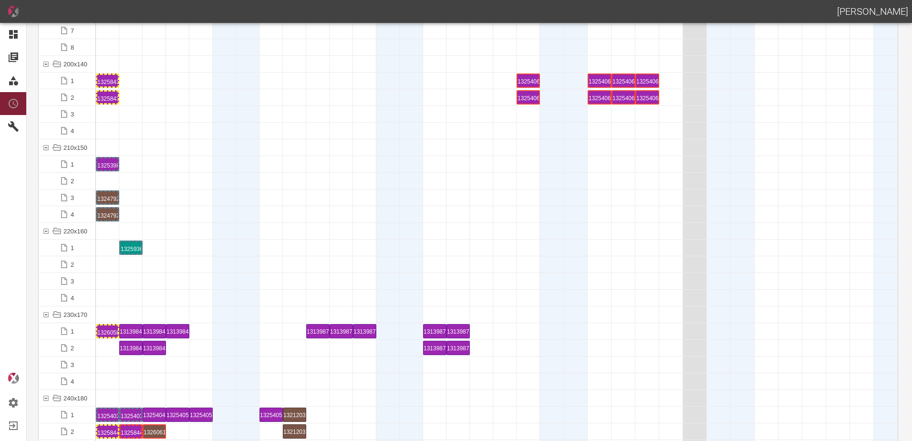
scroll to position [2624, 0]
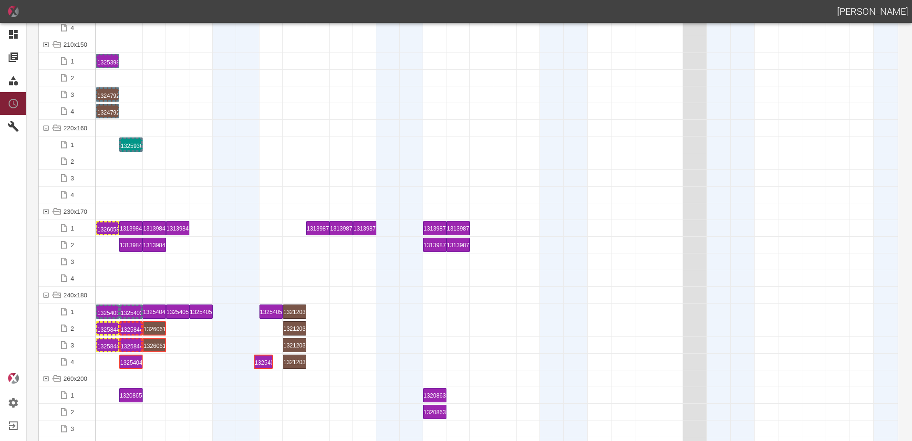
drag, startPoint x: 107, startPoint y: 365, endPoint x: 262, endPoint y: 353, distance: 156.0
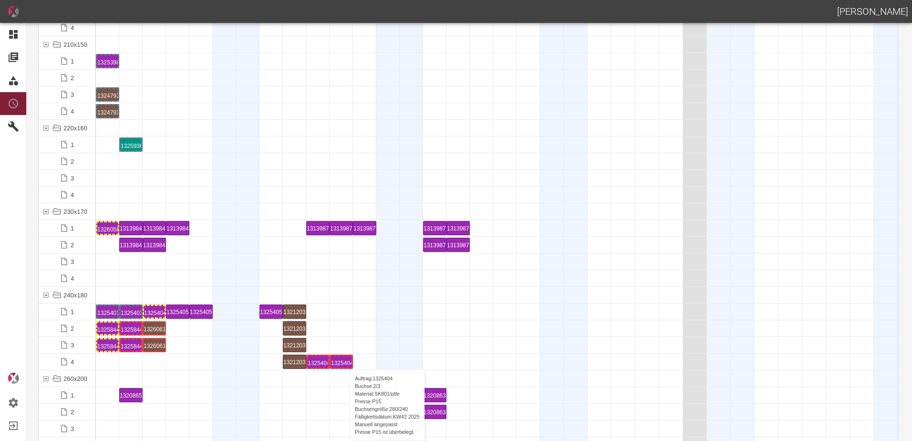
click at [344, 359] on div "1325404 2 P15" at bounding box center [341, 361] width 21 height 11
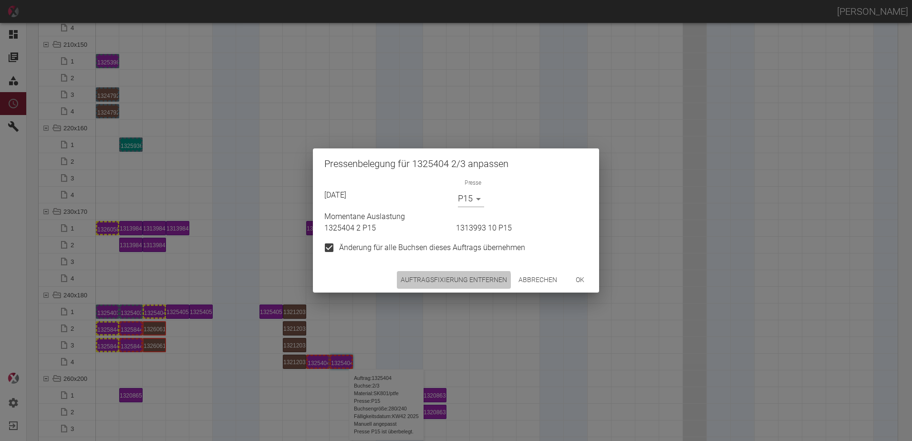
click at [452, 282] on button "Auftragsfixierung entfernen" at bounding box center [454, 280] width 114 height 18
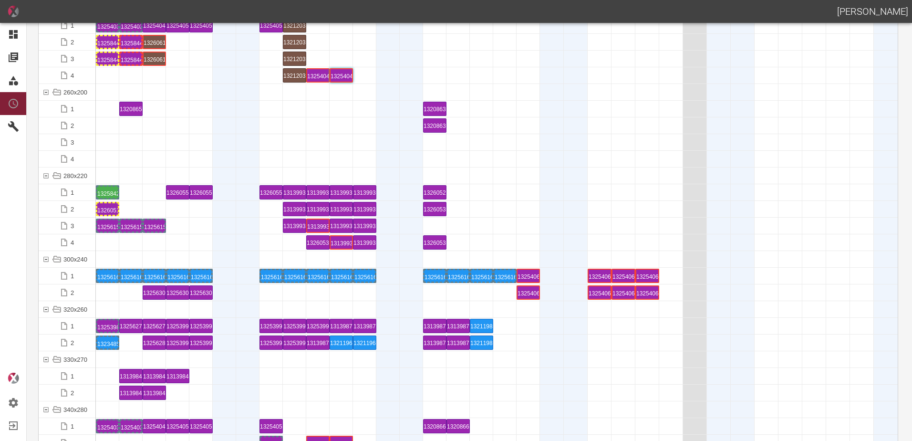
scroll to position [3005, 0]
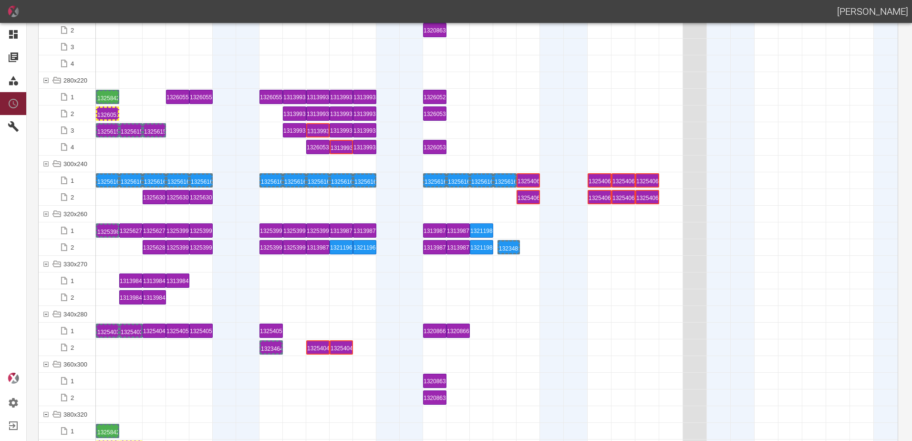
drag, startPoint x: 108, startPoint y: 247, endPoint x: 507, endPoint y: 235, distance: 399.0
drag, startPoint x: 129, startPoint y: 229, endPoint x: 101, endPoint y: 239, distance: 29.9
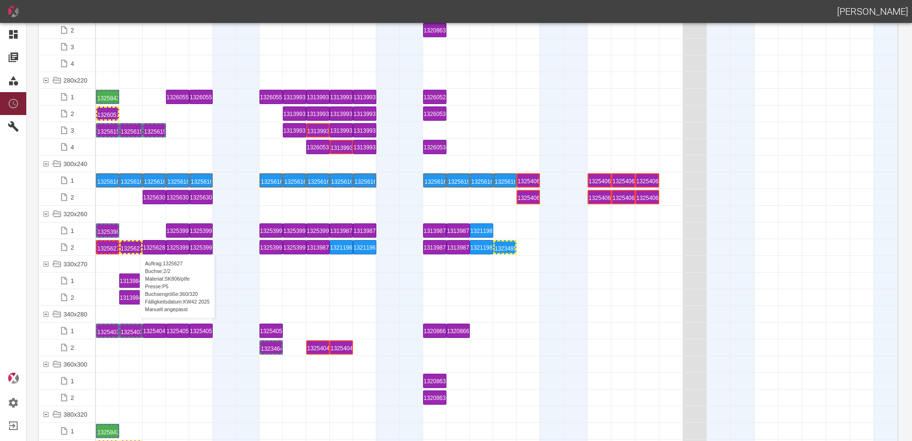
click at [135, 245] on div "1325627 2 P5" at bounding box center [131, 246] width 21 height 11
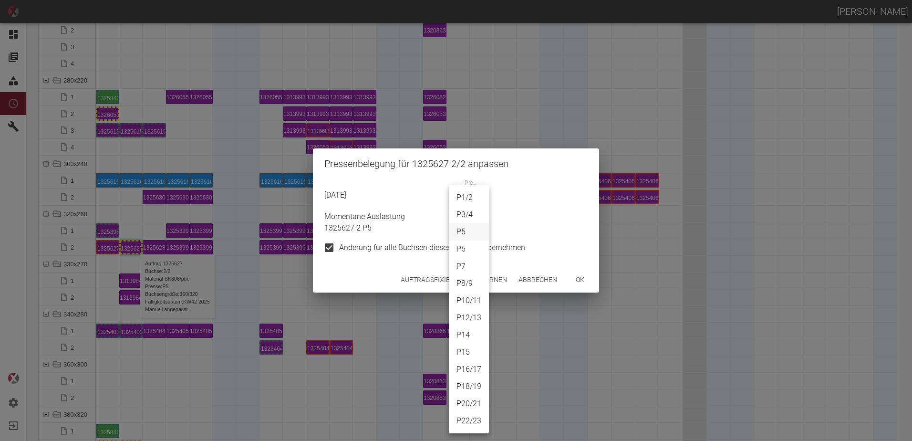
click at [467, 199] on body "[PERSON_NAME] Dashboard Aufträge Materialien Planung Maschinen Einstellungen Au…" at bounding box center [456, 220] width 912 height 441
click at [468, 336] on li "P14" at bounding box center [469, 334] width 40 height 17
type input "P14"
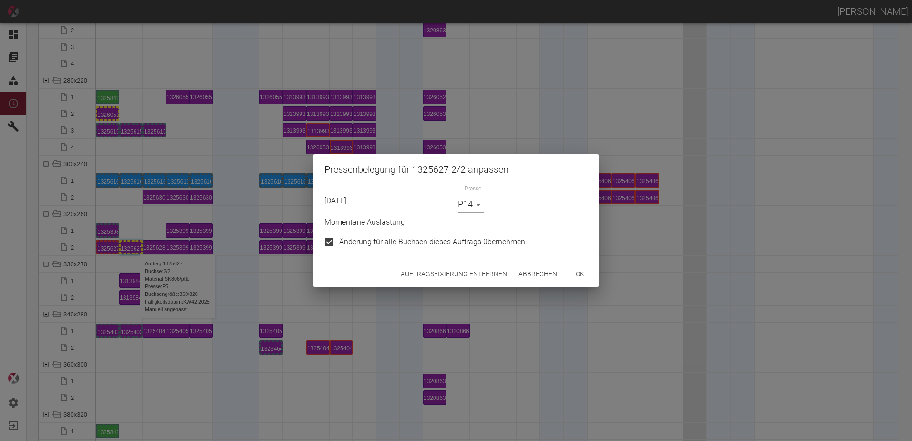
click at [575, 274] on button "ok" at bounding box center [580, 274] width 31 height 18
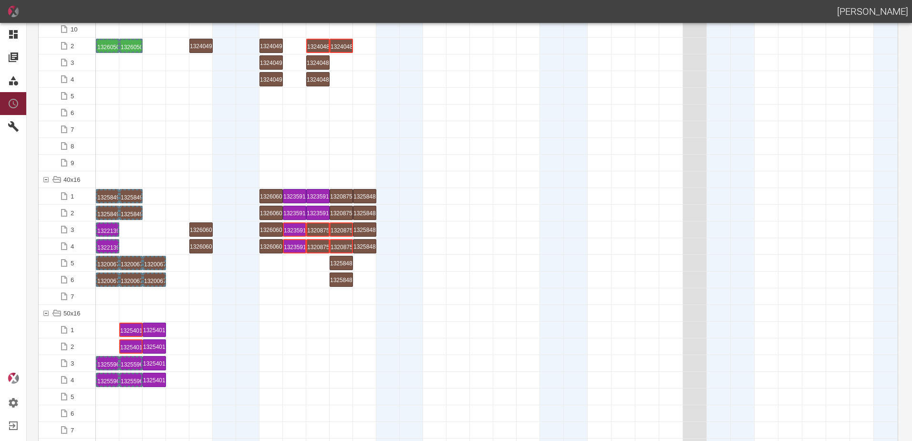
scroll to position [0, 0]
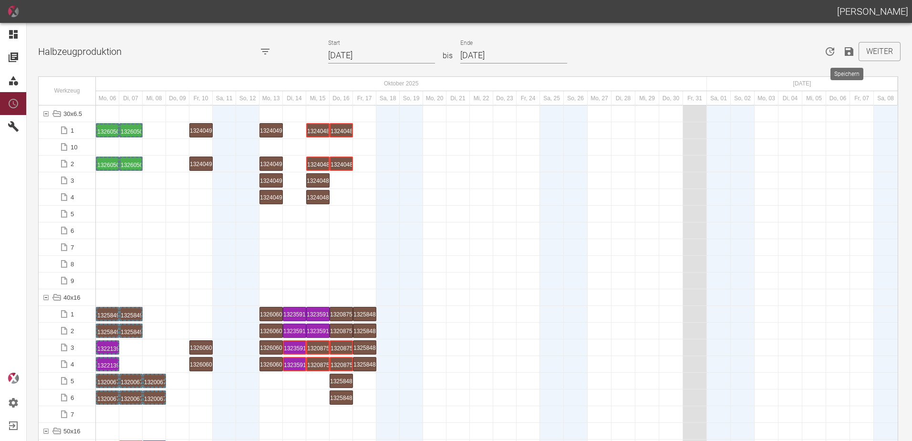
click at [844, 57] on icon "Speichern" at bounding box center [848, 51] width 11 height 11
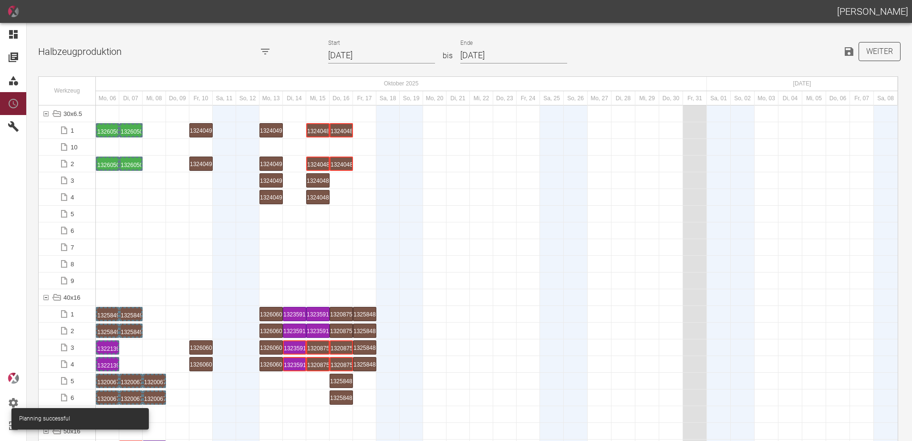
click at [871, 52] on button "Weiter" at bounding box center [880, 51] width 42 height 19
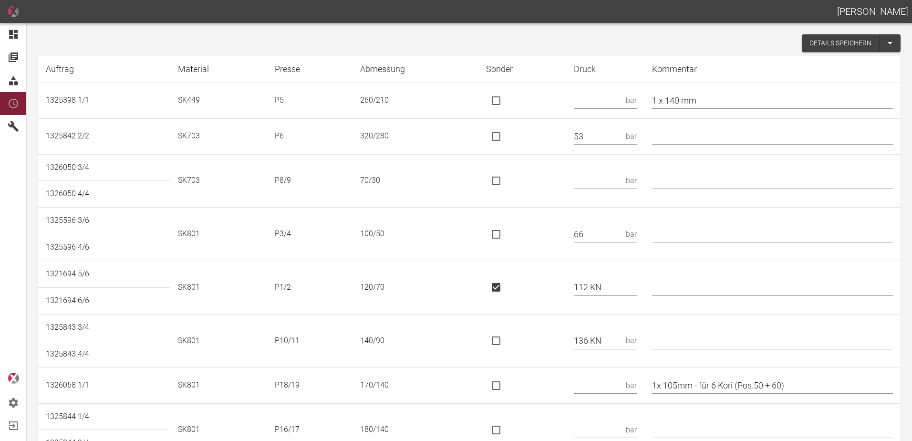
click at [592, 97] on input "text" at bounding box center [598, 100] width 48 height 17
type input "52"
click at [611, 181] on input "text" at bounding box center [598, 180] width 48 height 17
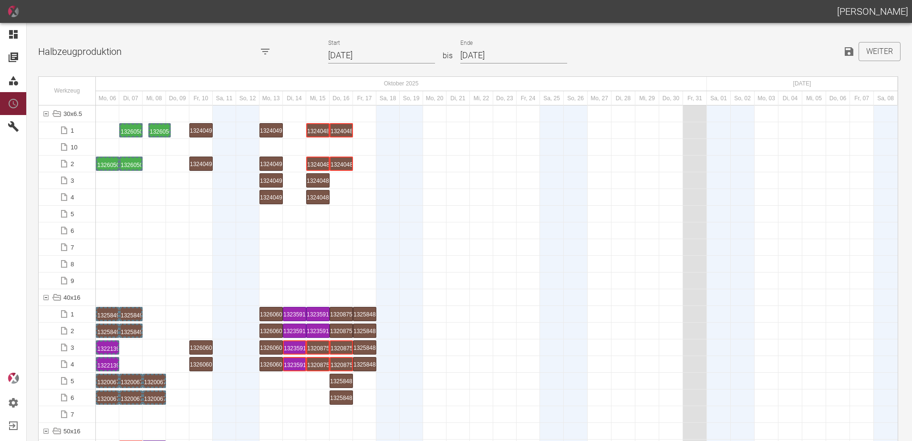
drag, startPoint x: 106, startPoint y: 132, endPoint x: 122, endPoint y: 128, distance: 16.2
drag, startPoint x: 107, startPoint y: 162, endPoint x: 159, endPoint y: 154, distance: 53.0
click at [845, 52] on icon "Speichern" at bounding box center [849, 51] width 9 height 9
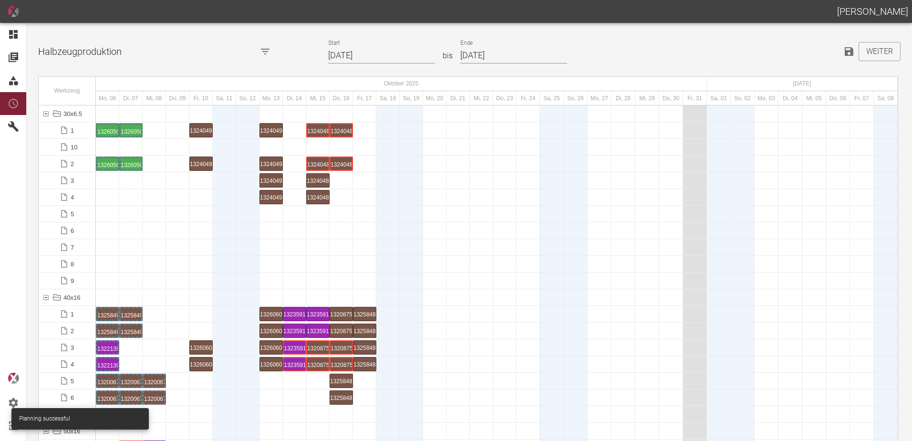
click at [164, 264] on div at bounding box center [154, 264] width 23 height 16
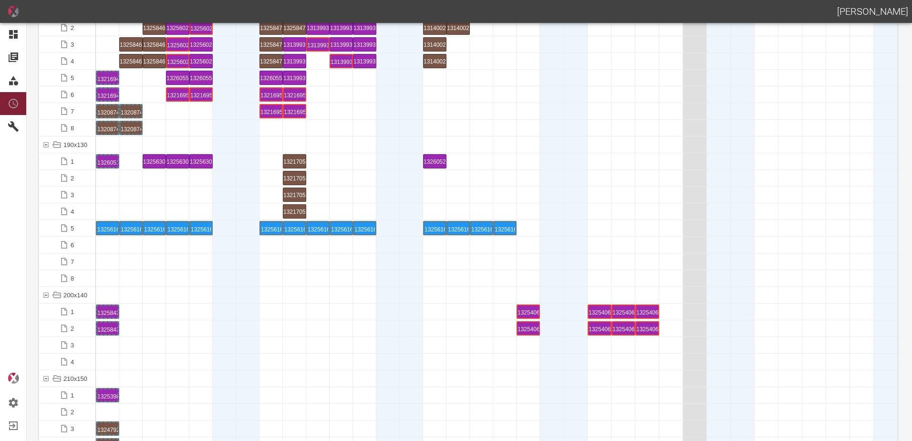
scroll to position [2528, 0]
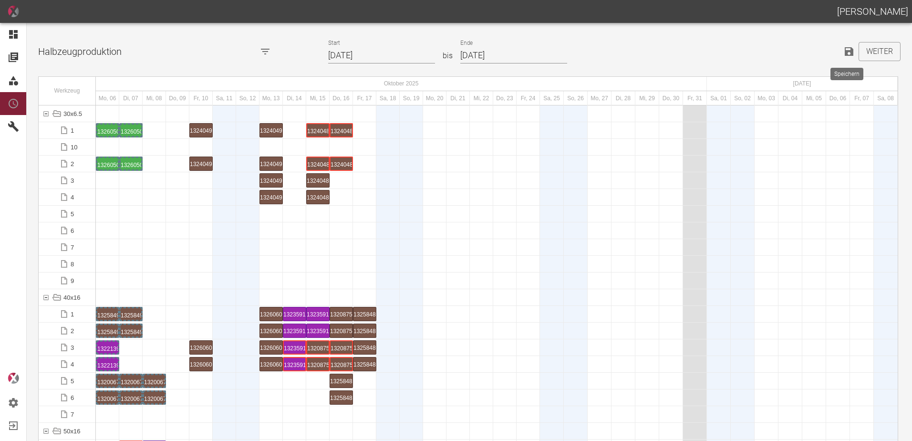
click at [848, 53] on icon "Speichern" at bounding box center [848, 51] width 11 height 11
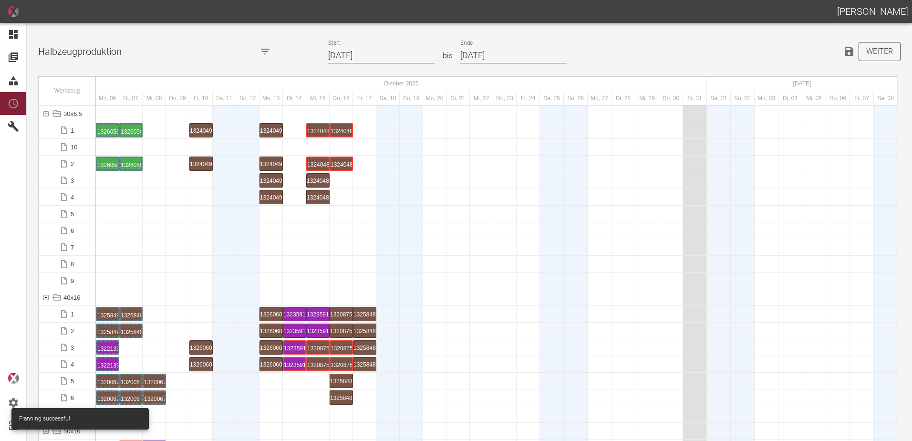
click at [870, 56] on button "Weiter" at bounding box center [880, 51] width 42 height 19
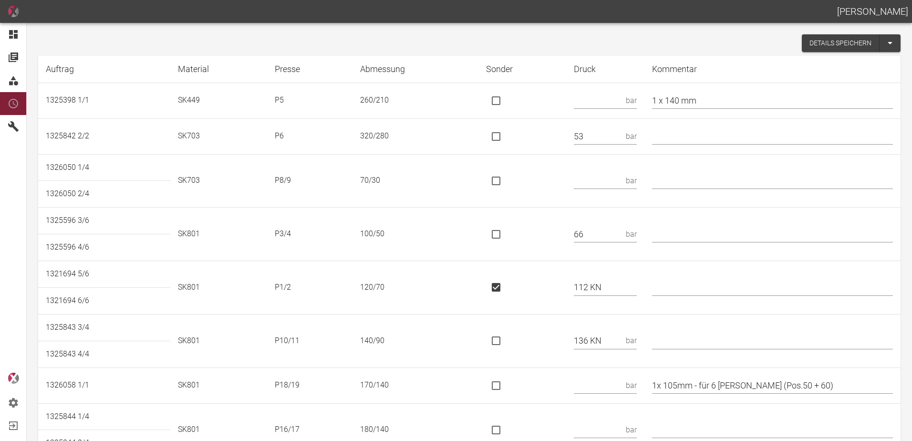
click at [622, 175] on input "text" at bounding box center [598, 180] width 48 height 17
type input "35"
click at [609, 106] on input "text" at bounding box center [598, 100] width 48 height 17
type input "52"
click at [533, 199] on td at bounding box center [522, 180] width 88 height 53
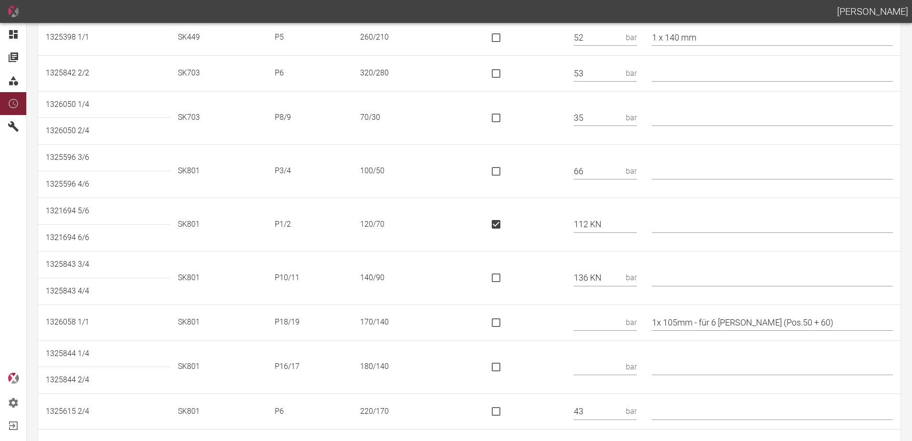
scroll to position [95, 0]
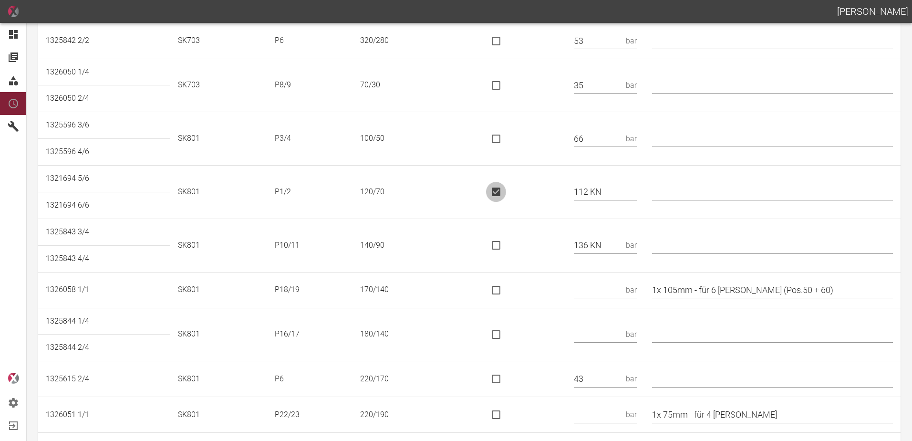
click at [504, 192] on input "is socket special" at bounding box center [496, 192] width 20 height 20
checkbox input "false"
drag, startPoint x: 627, startPoint y: 187, endPoint x: 504, endPoint y: 210, distance: 125.7
click at [504, 192] on tr "1321694 5/6 SK801 P1/2 120/70 112 KN bar" at bounding box center [469, 179] width 862 height 27
type input "84"
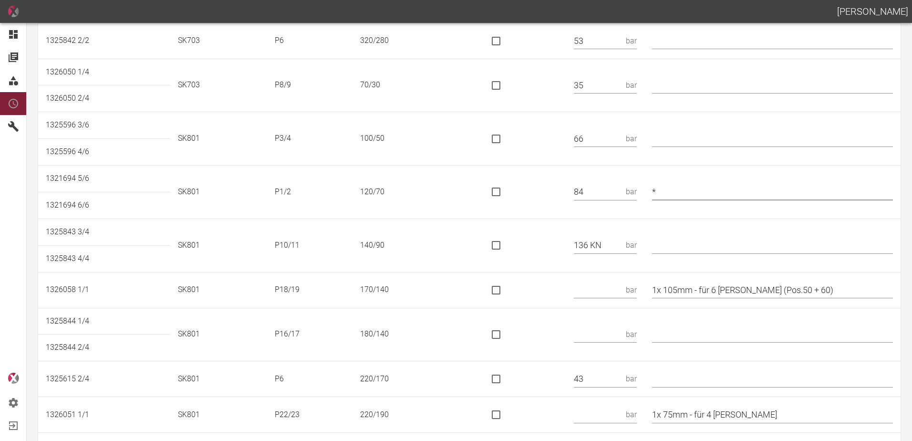
type input "*"
click at [540, 231] on td at bounding box center [522, 244] width 88 height 53
drag, startPoint x: 615, startPoint y: 246, endPoint x: 567, endPoint y: 243, distance: 47.8
click at [567, 243] on tr "1325843 3/4 SK801 P10/11 140/90 136 KN bar" at bounding box center [469, 231] width 862 height 27
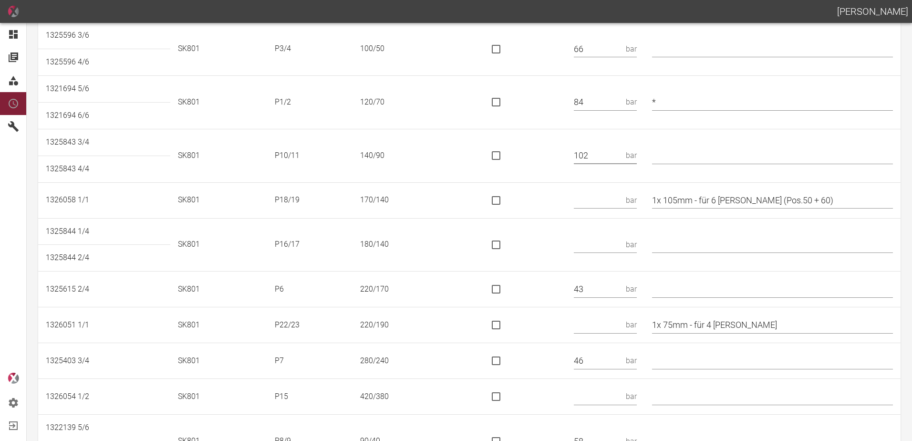
scroll to position [191, 0]
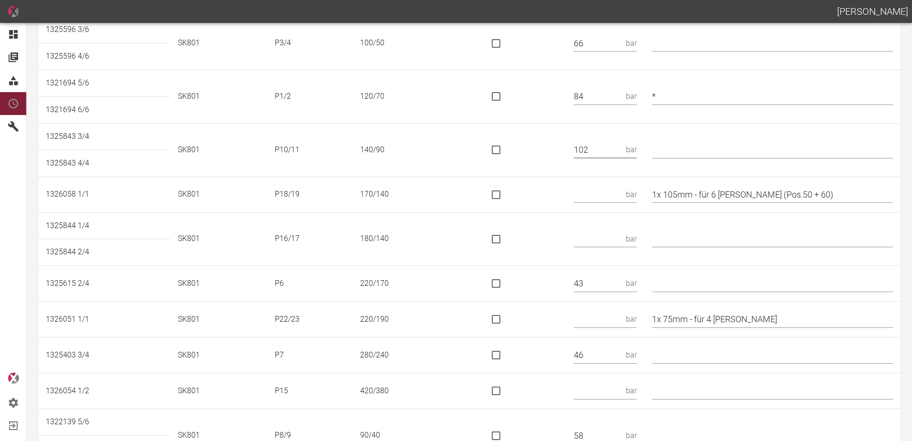
type input "102"
click at [622, 195] on input "text" at bounding box center [598, 194] width 48 height 17
type input "110 KN"
click at [506, 192] on input "is socket special" at bounding box center [496, 195] width 20 height 20
checkbox input "true"
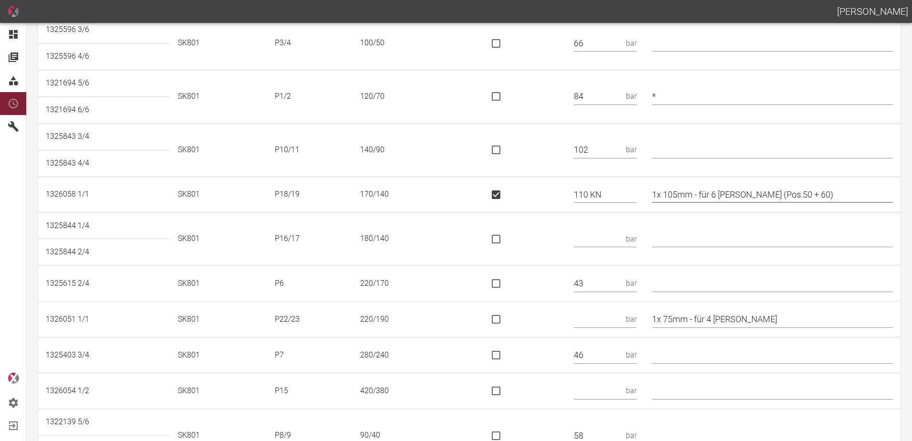
drag, startPoint x: 787, startPoint y: 195, endPoint x: 706, endPoint y: 203, distance: 81.0
click at [706, 203] on td "1x 105mm - für 6 Kori (Pos.50 + 60)" at bounding box center [772, 195] width 256 height 36
type input "1x 105mm"
click at [605, 241] on input "text" at bounding box center [598, 238] width 48 height 17
type input "151 KN"
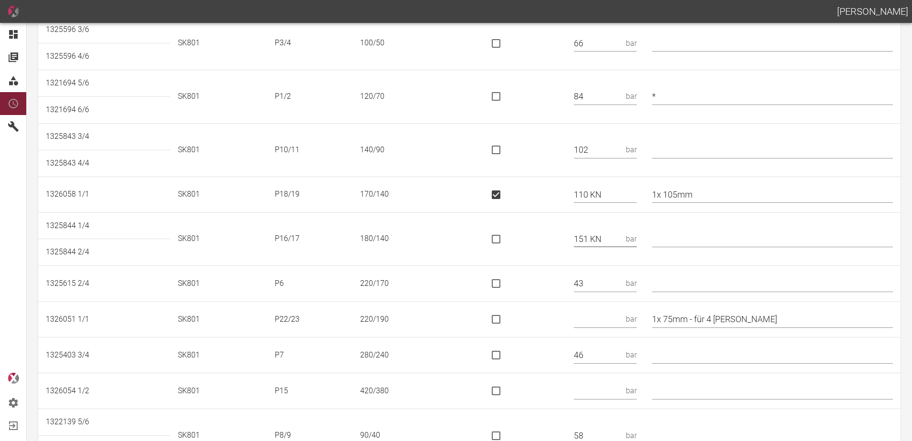
click at [506, 241] on input "is socket special" at bounding box center [496, 239] width 20 height 20
checkbox input "true"
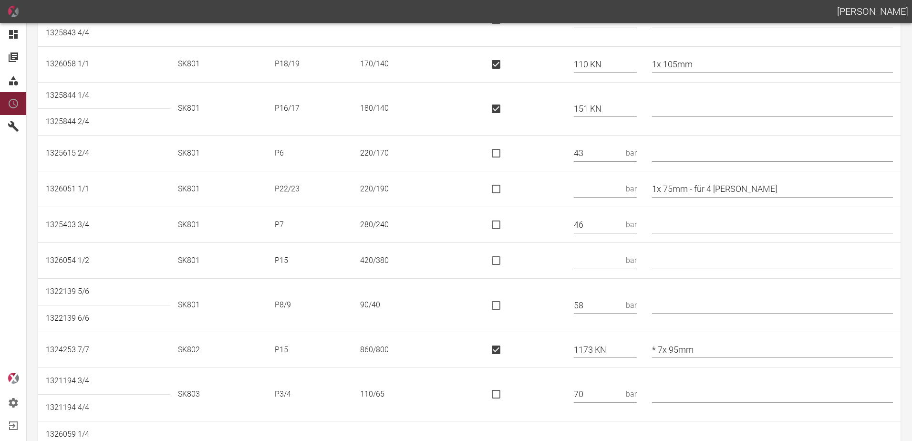
scroll to position [334, 0]
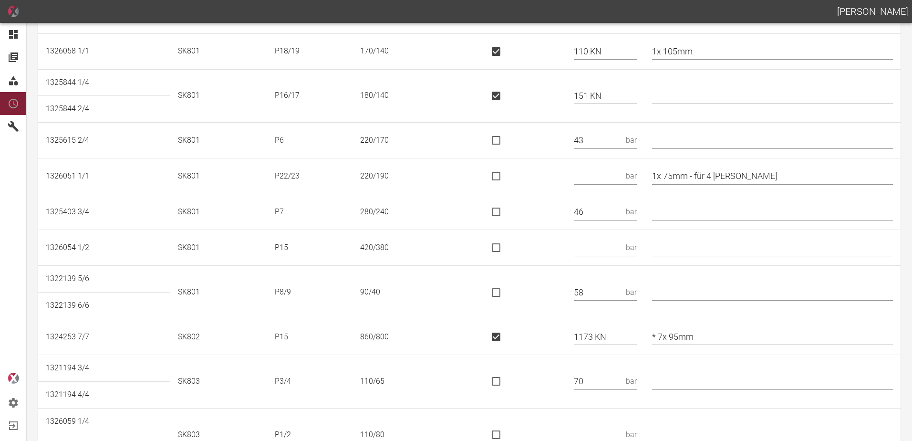
click at [610, 167] on td "bar" at bounding box center [605, 176] width 78 height 36
click at [610, 172] on input "text" at bounding box center [598, 176] width 48 height 17
type input "145 KN"
click at [505, 180] on input "is socket special" at bounding box center [496, 176] width 20 height 20
checkbox input "true"
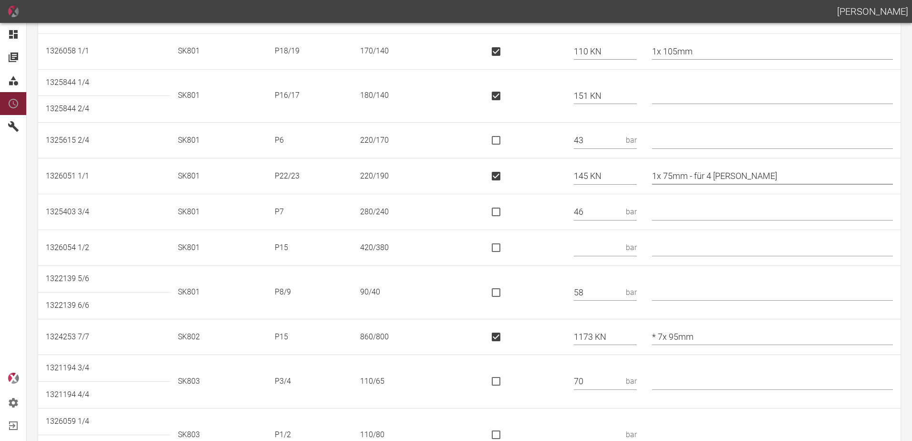
drag, startPoint x: 747, startPoint y: 180, endPoint x: 699, endPoint y: 187, distance: 47.7
click at [699, 187] on td "1x 75mm - für 4 Kori" at bounding box center [772, 176] width 256 height 36
type input "1x 75mm"
click at [699, 213] on input "text" at bounding box center [772, 212] width 241 height 17
type input "*"
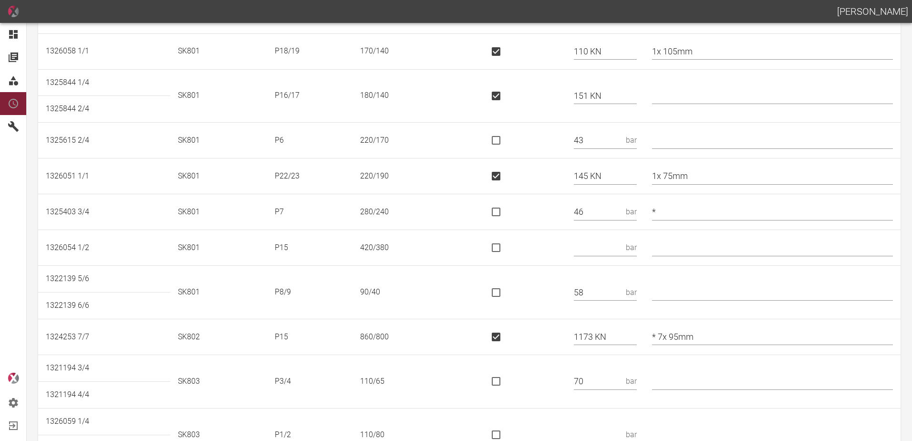
drag, startPoint x: 503, startPoint y: 244, endPoint x: 511, endPoint y: 246, distance: 7.8
click at [503, 244] on input "is socket special" at bounding box center [496, 248] width 20 height 20
checkbox input "true"
click at [600, 243] on input "text" at bounding box center [605, 247] width 63 height 17
type input "378 KN"
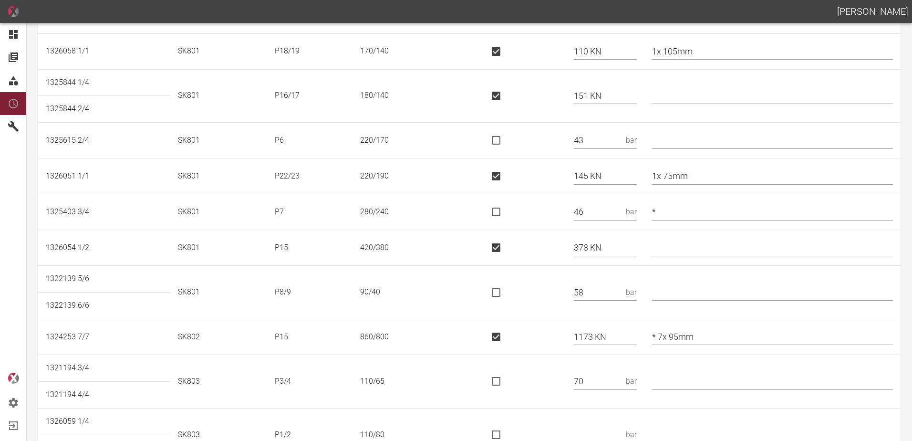
click at [720, 290] on input "text" at bounding box center [772, 292] width 241 height 17
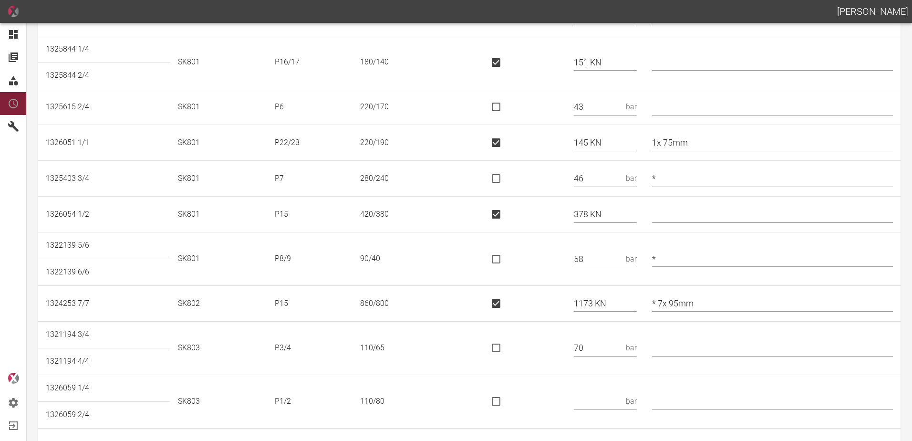
scroll to position [477, 0]
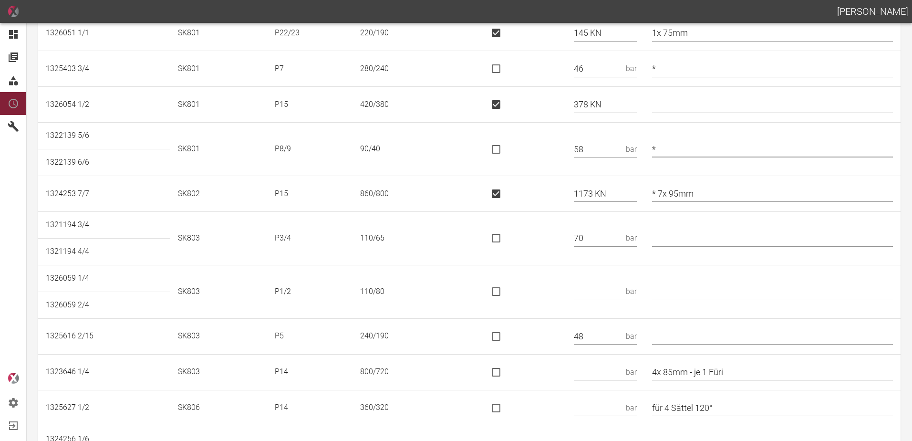
type input "*"
click at [706, 228] on td at bounding box center [772, 238] width 256 height 53
click at [700, 236] on input "text" at bounding box center [772, 238] width 241 height 17
type input "*"
click at [589, 288] on input "text" at bounding box center [598, 291] width 48 height 17
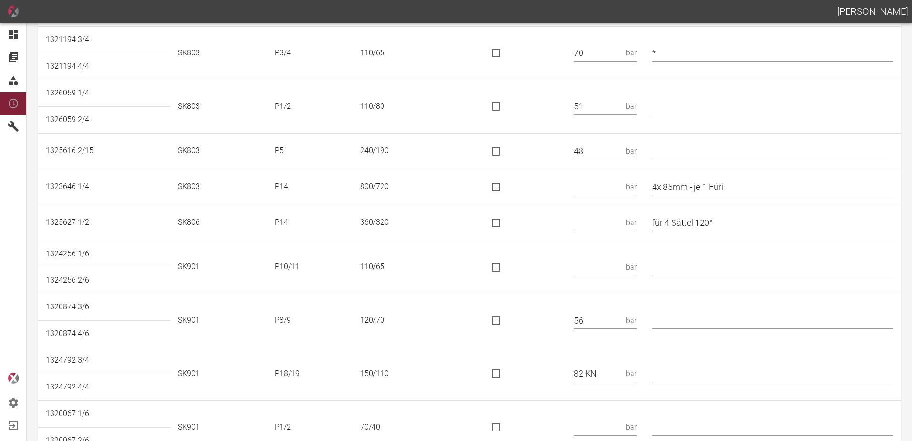
scroll to position [668, 0]
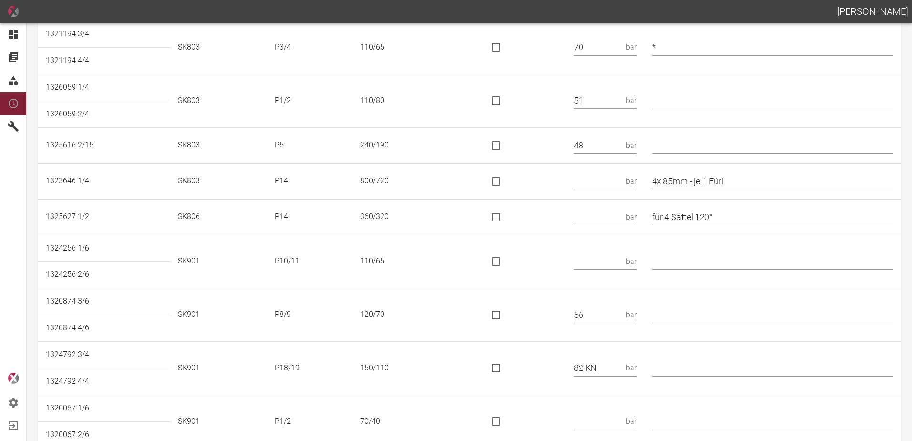
type input "51"
click at [597, 175] on input "text" at bounding box center [598, 181] width 48 height 17
type input "1433 KN"
click at [506, 177] on input "is socket special" at bounding box center [496, 181] width 20 height 20
checkbox input "true"
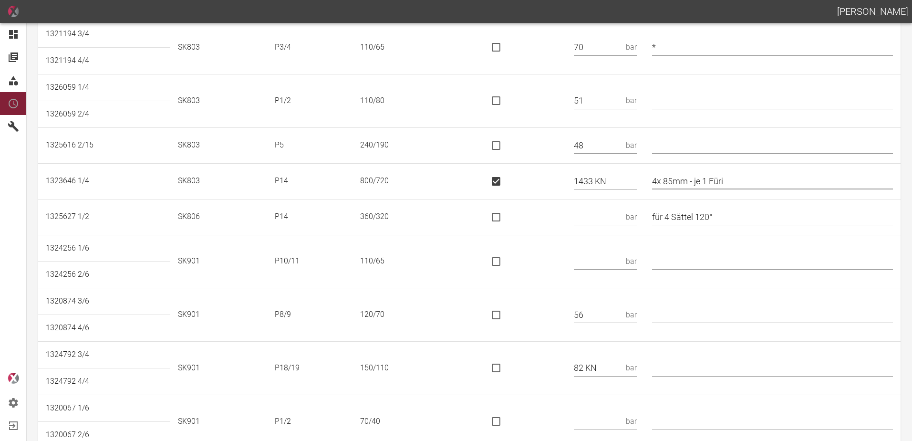
drag, startPoint x: 761, startPoint y: 187, endPoint x: 699, endPoint y: 185, distance: 62.5
click at [699, 185] on input "4x 85mm - je 1 Füri" at bounding box center [772, 181] width 241 height 17
type input "4x 85mm"
click at [605, 218] on input "text" at bounding box center [598, 216] width 48 height 17
type input "325 KN"
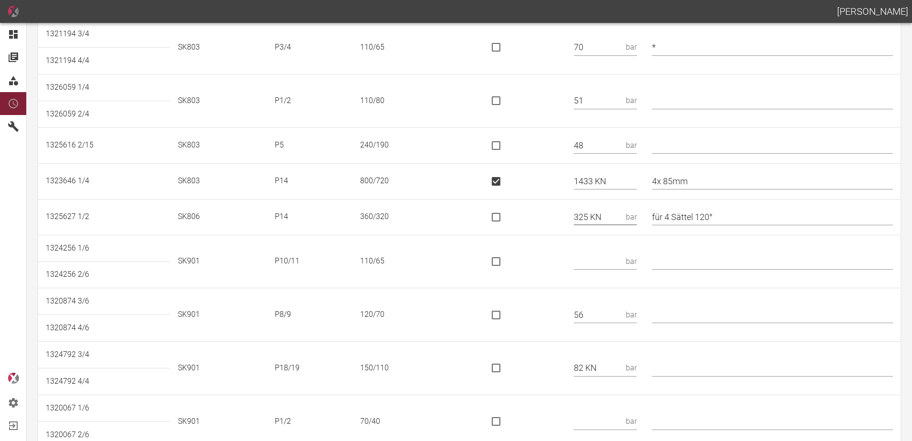
click at [494, 219] on input "is socket special" at bounding box center [496, 217] width 20 height 20
checkbox input "true"
drag, startPoint x: 669, startPoint y: 225, endPoint x: 623, endPoint y: 223, distance: 45.8
click at [627, 224] on tr "1325627 1/2 SK806 P14 360/320 325 KN für 4 Sättel 120°" at bounding box center [469, 217] width 862 height 36
click at [613, 255] on input "text" at bounding box center [598, 261] width 48 height 17
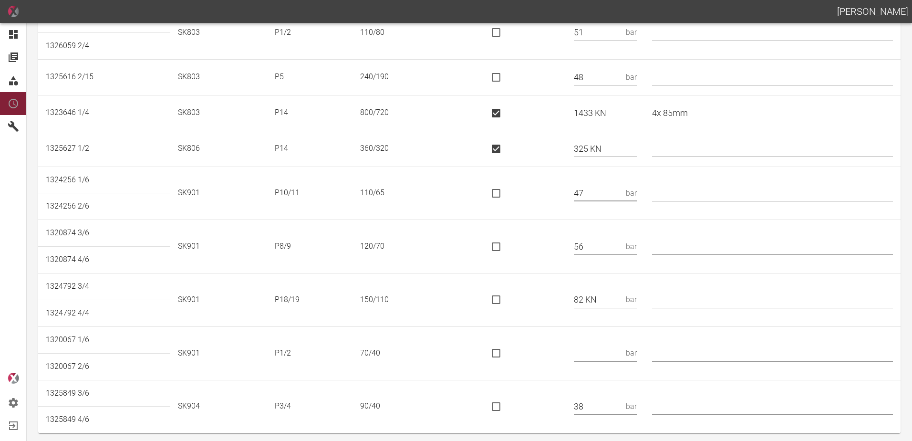
scroll to position [740, 0]
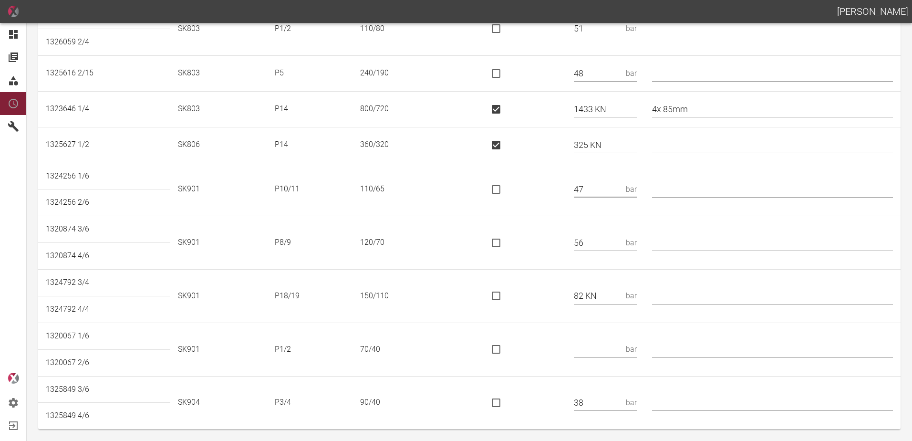
type input "47"
click at [506, 291] on input "is socket special" at bounding box center [496, 296] width 20 height 20
checkbox input "true"
click at [595, 347] on input "text" at bounding box center [598, 349] width 48 height 17
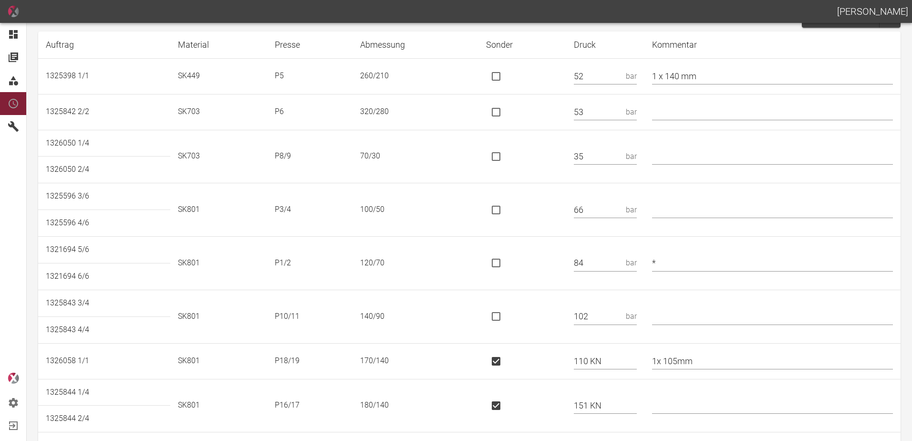
scroll to position [0, 0]
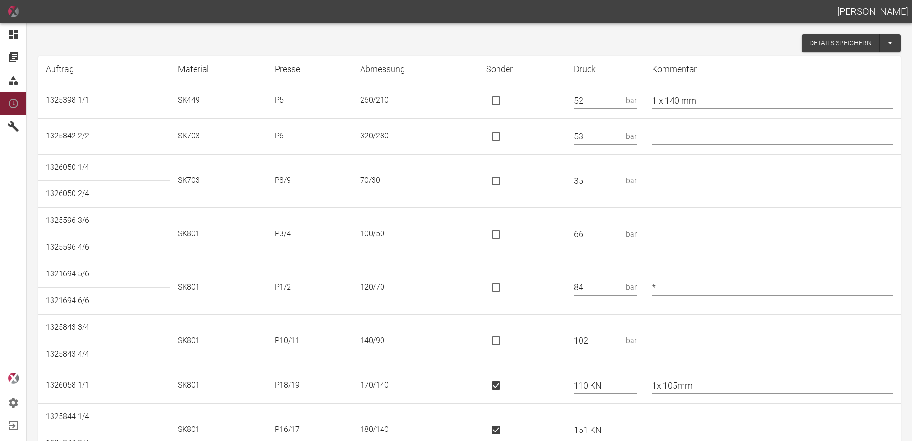
type input "25"
click at [811, 41] on button "Details speichern" at bounding box center [841, 43] width 78 height 18
